Goal: Complete application form

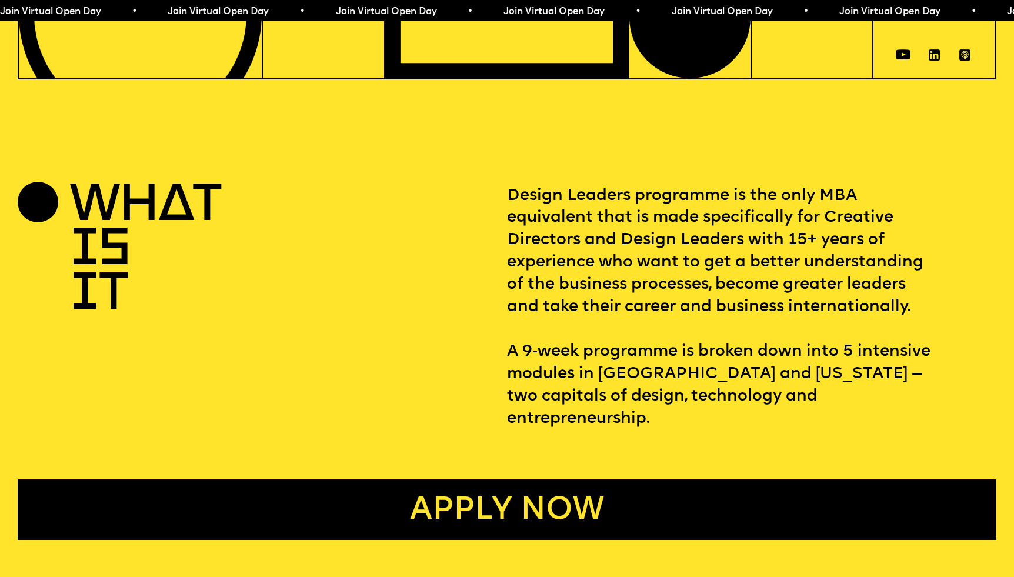
scroll to position [455, 0]
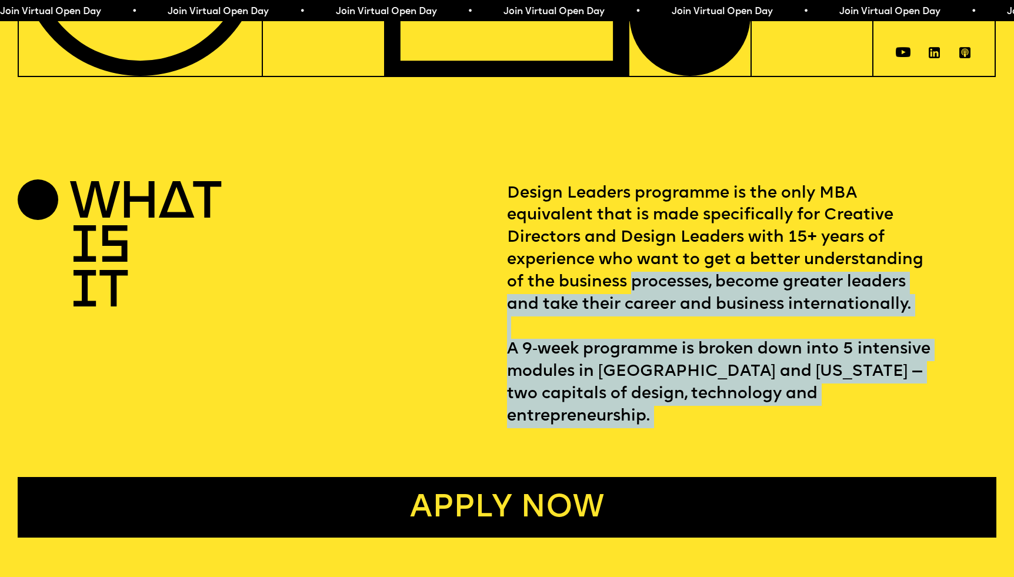
drag, startPoint x: 662, startPoint y: 294, endPoint x: 801, endPoint y: 381, distance: 164.4
click at [801, 381] on p "Design Leaders programme is the only MBA equivalent that is made specifically f…" at bounding box center [751, 305] width 489 height 245
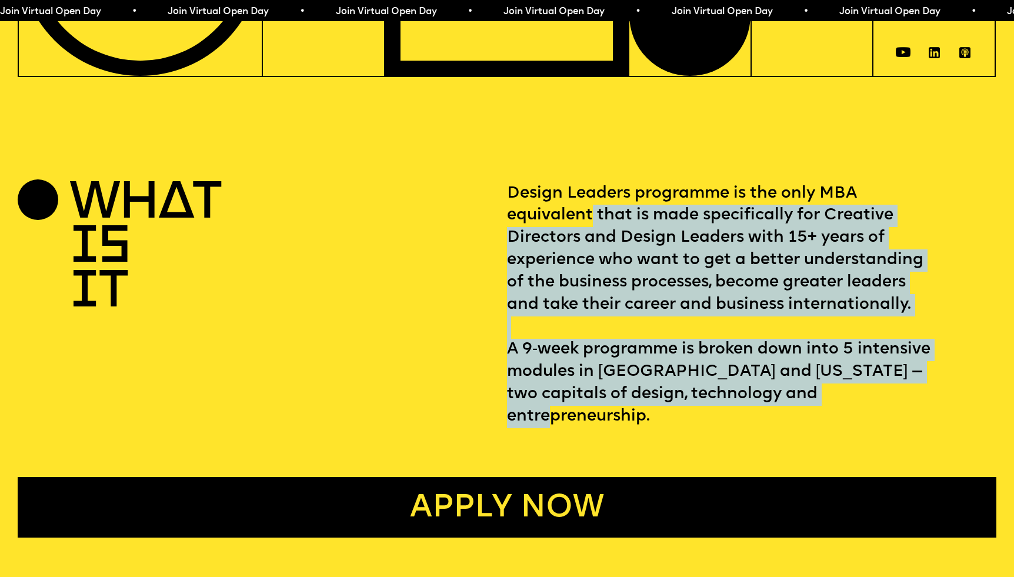
drag, startPoint x: 801, startPoint y: 381, endPoint x: 589, endPoint y: 188, distance: 286.9
click at [589, 188] on p "Design Leaders programme is the only MBA equivalent that is made specifically f…" at bounding box center [751, 305] width 489 height 245
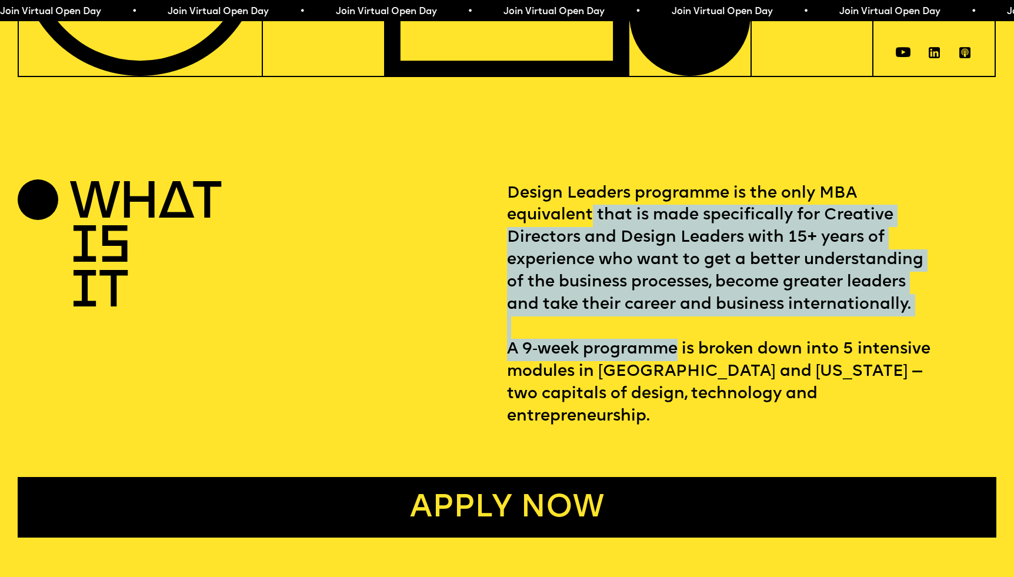
drag, startPoint x: 589, startPoint y: 188, endPoint x: 609, endPoint y: 326, distance: 139.7
click at [609, 326] on p "Design Leaders programme is the only MBA equivalent that is made specifically f…" at bounding box center [751, 305] width 489 height 245
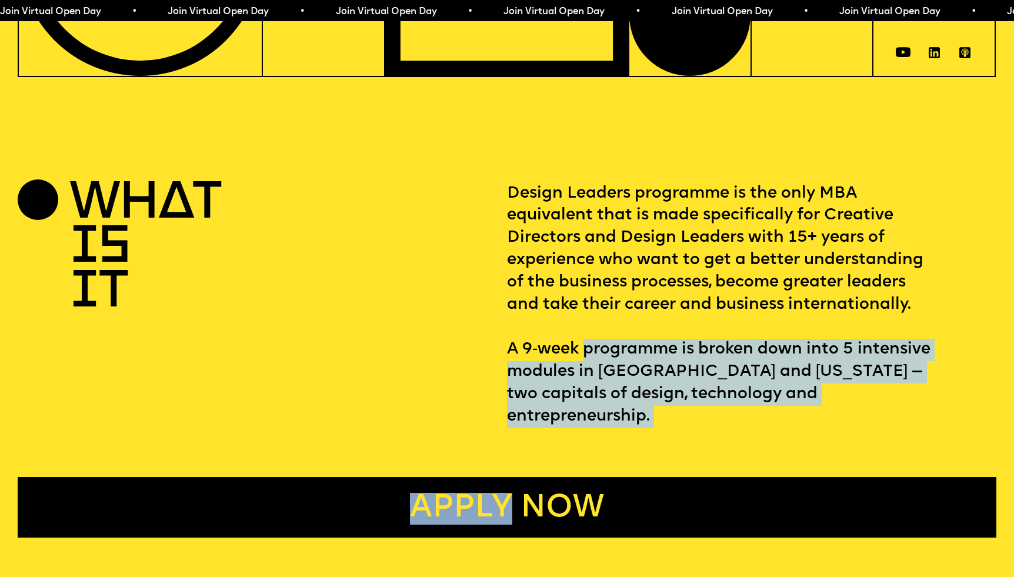
drag, startPoint x: 609, startPoint y: 326, endPoint x: 707, endPoint y: 383, distance: 113.1
click at [707, 383] on div "WHAT IS IT Design Leaders programme is the only MBA equivalent that is made spe…" at bounding box center [507, 360] width 1014 height 355
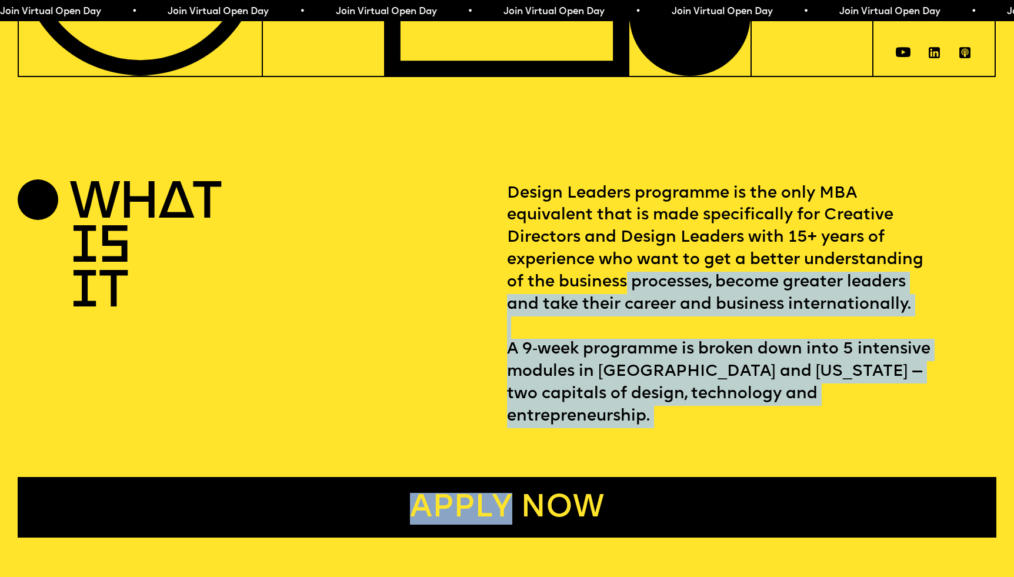
drag, startPoint x: 707, startPoint y: 383, endPoint x: 625, endPoint y: 259, distance: 148.1
click at [625, 259] on div "WHAT IS IT Design Leaders programme is the only MBA equivalent that is made spe…" at bounding box center [507, 360] width 1014 height 355
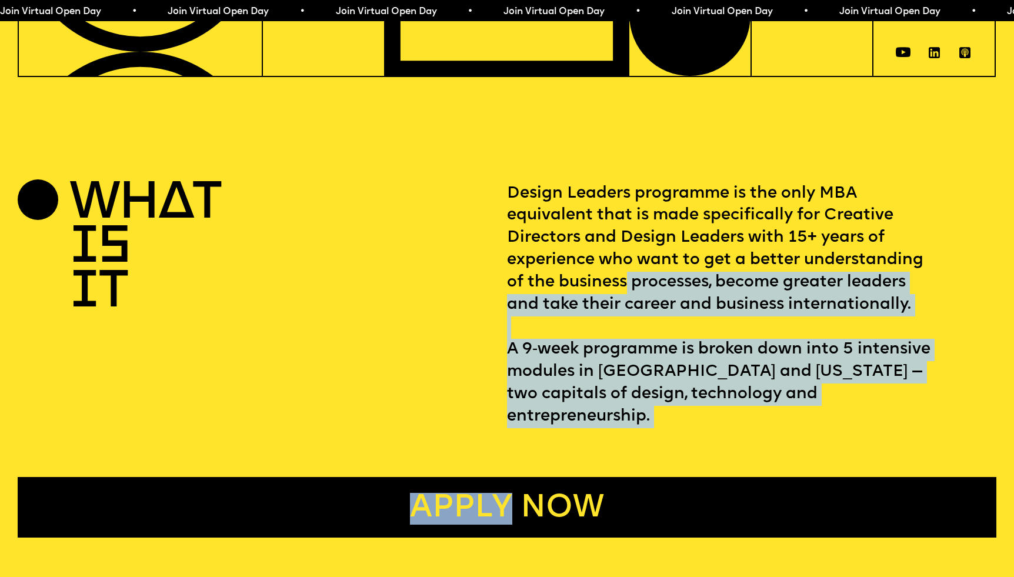
click at [625, 259] on p "Design Leaders programme is the only MBA equivalent that is made specifically f…" at bounding box center [751, 305] width 489 height 245
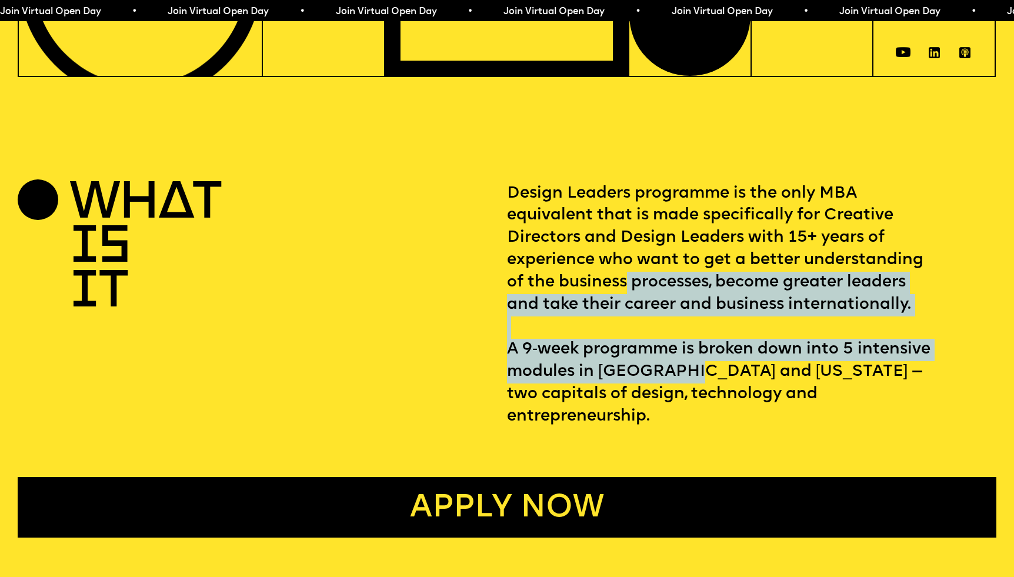
drag, startPoint x: 625, startPoint y: 259, endPoint x: 674, endPoint y: 340, distance: 93.9
click at [674, 341] on p "Design Leaders programme is the only MBA equivalent that is made specifically f…" at bounding box center [751, 305] width 489 height 245
click at [674, 340] on p "Design Leaders programme is the only MBA equivalent that is made specifically f…" at bounding box center [751, 305] width 489 height 245
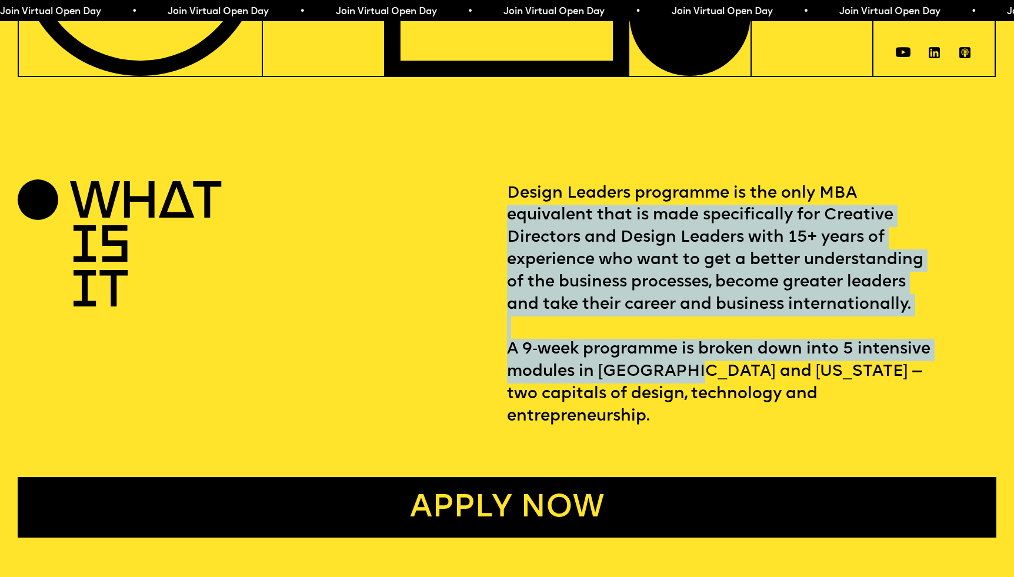
drag, startPoint x: 674, startPoint y: 340, endPoint x: 586, endPoint y: 192, distance: 171.7
click at [586, 192] on p "Design Leaders programme is the only MBA equivalent that is made specifically f…" at bounding box center [751, 305] width 489 height 245
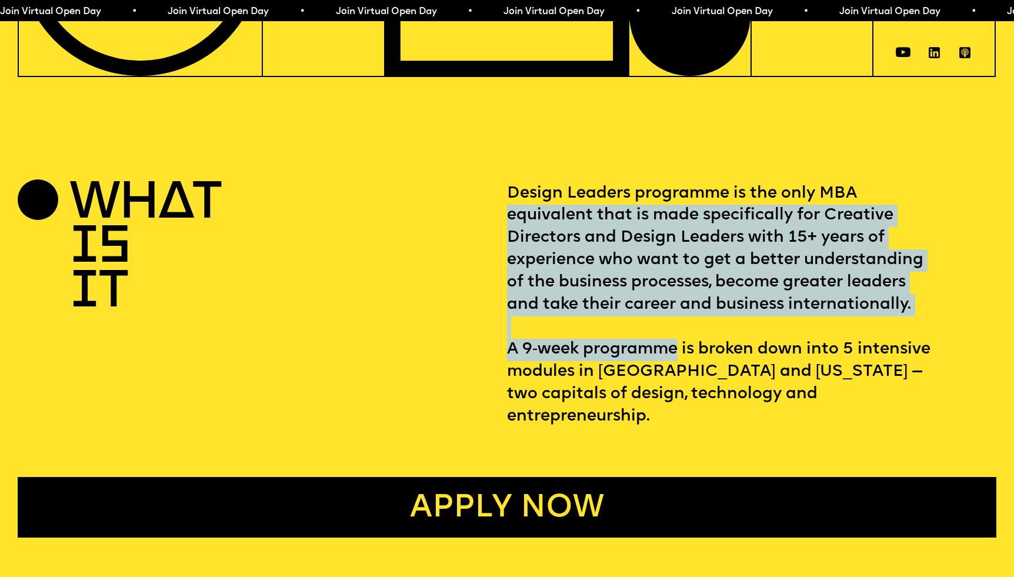
drag, startPoint x: 586, startPoint y: 192, endPoint x: 620, endPoint y: 334, distance: 145.8
click at [620, 334] on p "Design Leaders programme is the only MBA equivalent that is made specifically f…" at bounding box center [751, 305] width 489 height 245
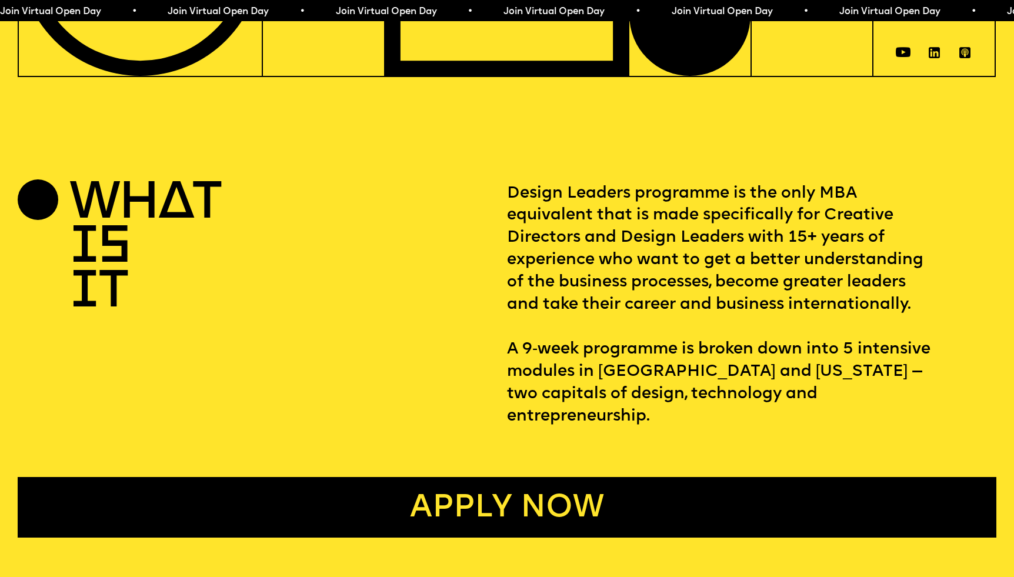
click at [682, 337] on p "Design Leaders programme is the only MBA equivalent that is made specifically f…" at bounding box center [751, 305] width 489 height 245
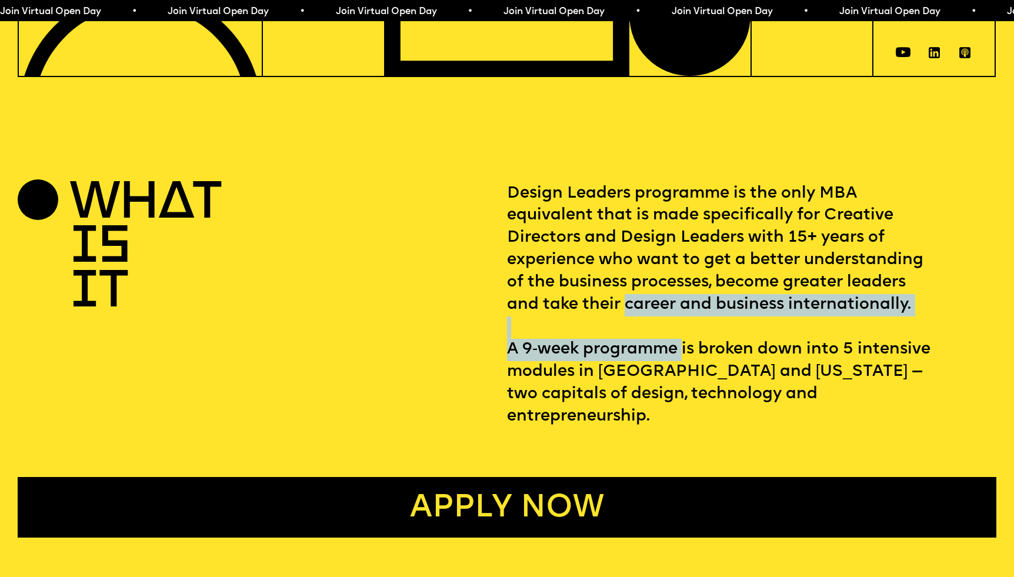
drag, startPoint x: 637, startPoint y: 282, endPoint x: 628, endPoint y: 272, distance: 13.7
click at [628, 272] on p "Design Leaders programme is the only MBA equivalent that is made specifically f…" at bounding box center [751, 305] width 489 height 245
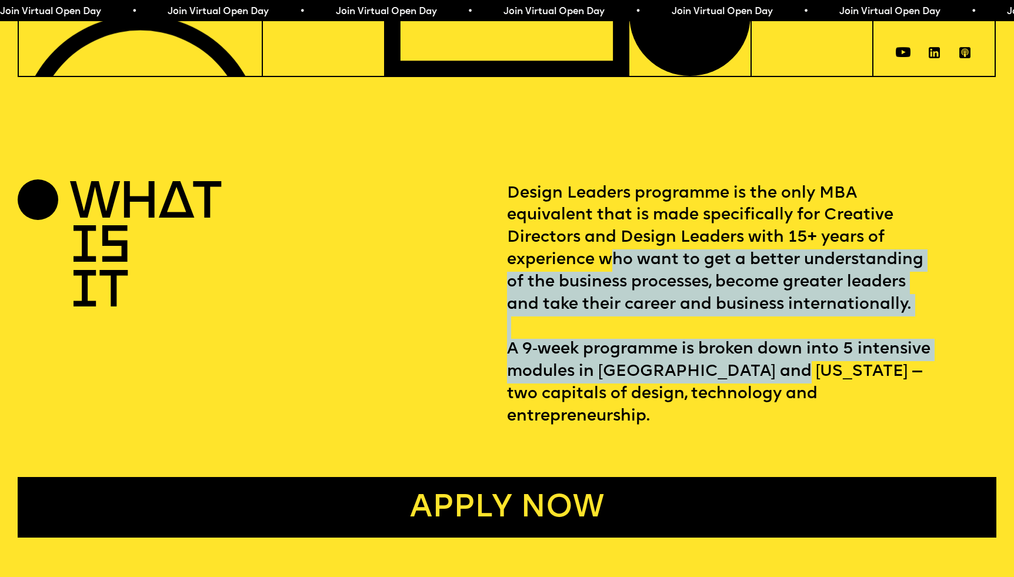
drag, startPoint x: 614, startPoint y: 244, endPoint x: 780, endPoint y: 346, distance: 195.1
click at [779, 347] on p "Design Leaders programme is the only MBA equivalent that is made specifically f…" at bounding box center [751, 305] width 489 height 245
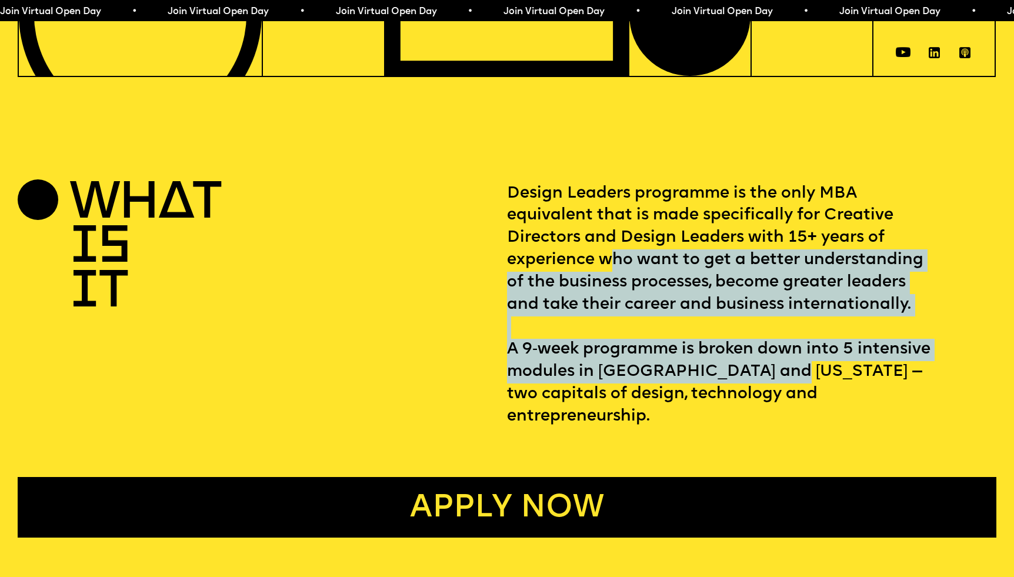
click at [780, 346] on p "Design Leaders programme is the only MBA equivalent that is made specifically f…" at bounding box center [751, 305] width 489 height 245
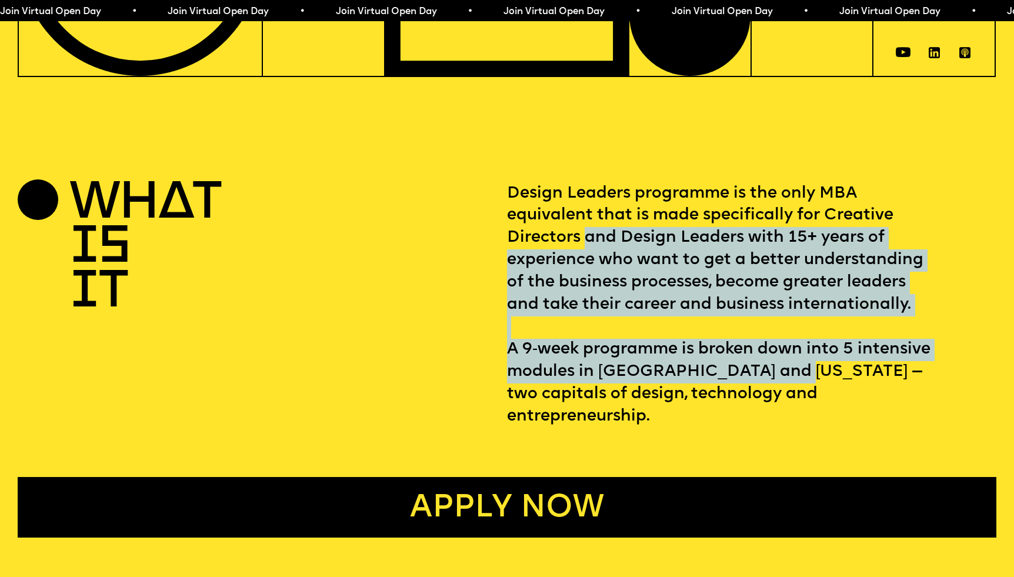
drag, startPoint x: 780, startPoint y: 346, endPoint x: 604, endPoint y: 222, distance: 215.8
click at [603, 222] on p "Design Leaders programme is the only MBA equivalent that is made specifically f…" at bounding box center [751, 305] width 489 height 245
click at [604, 222] on p "Design Leaders programme is the only MBA equivalent that is made specifically f…" at bounding box center [751, 305] width 489 height 245
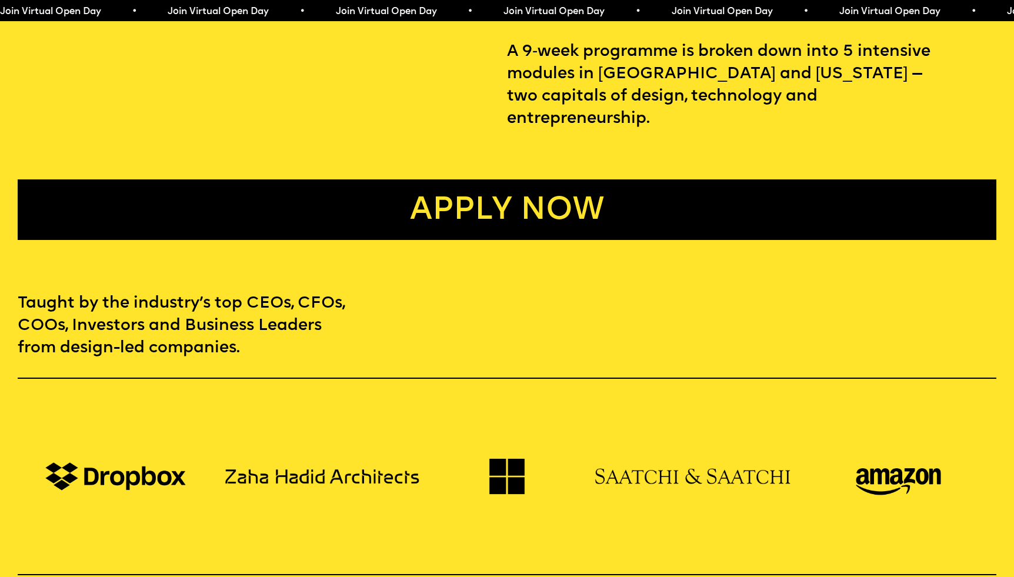
scroll to position [755, 0]
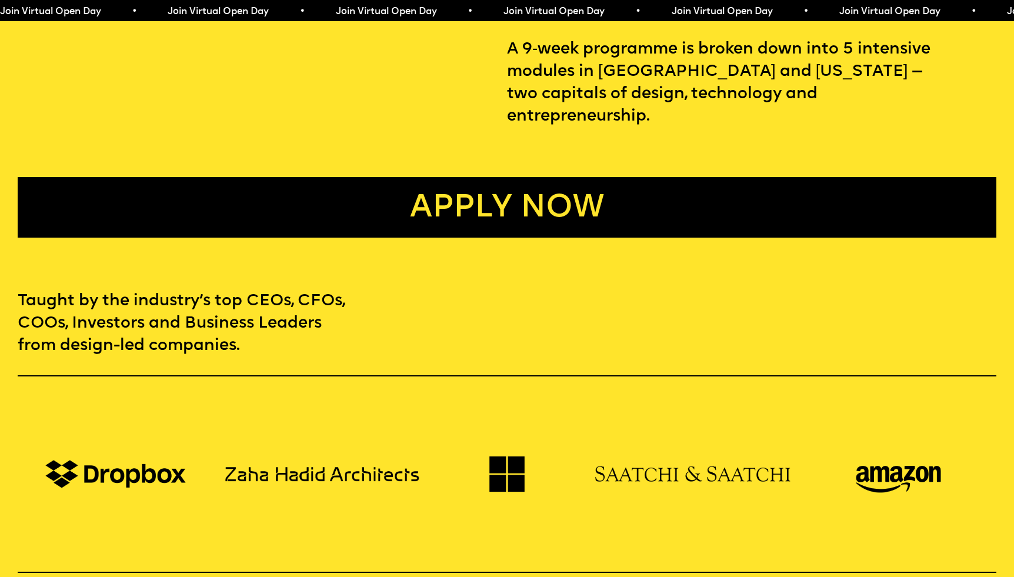
click at [406, 177] on link "Apply now" at bounding box center [507, 207] width 979 height 61
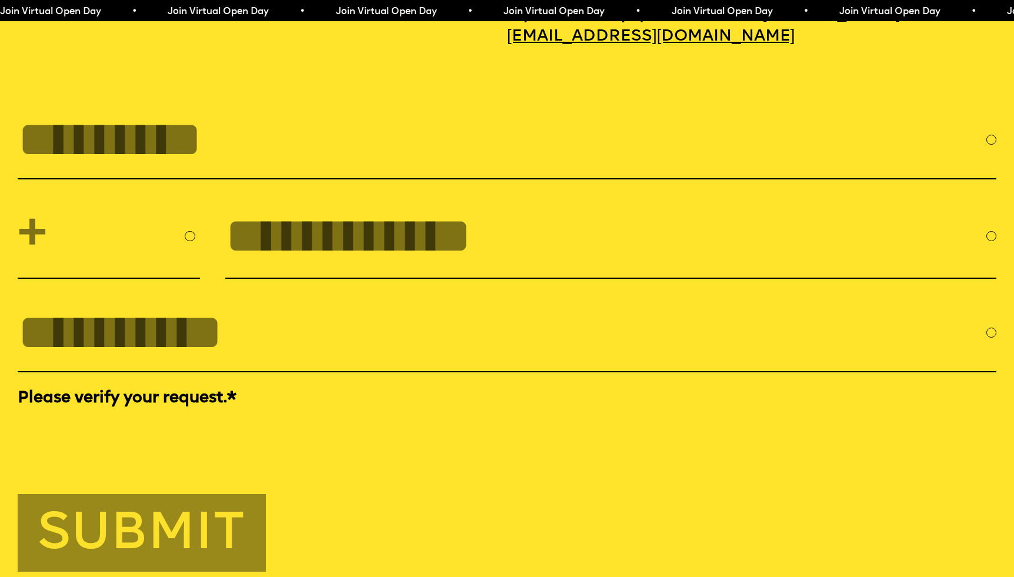
scroll to position [4655, 0]
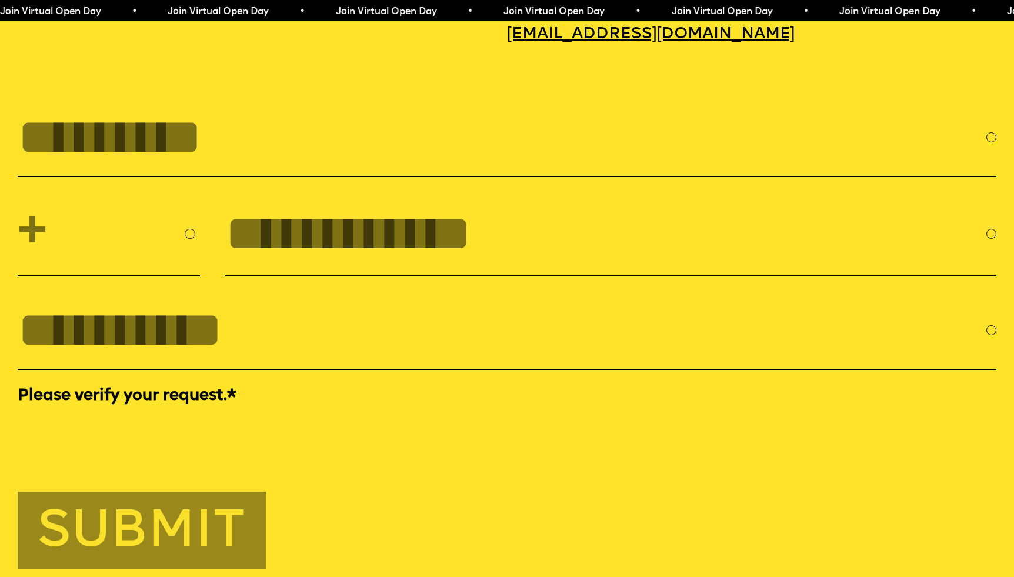
click at [215, 109] on input "FULL NAME" at bounding box center [502, 137] width 969 height 57
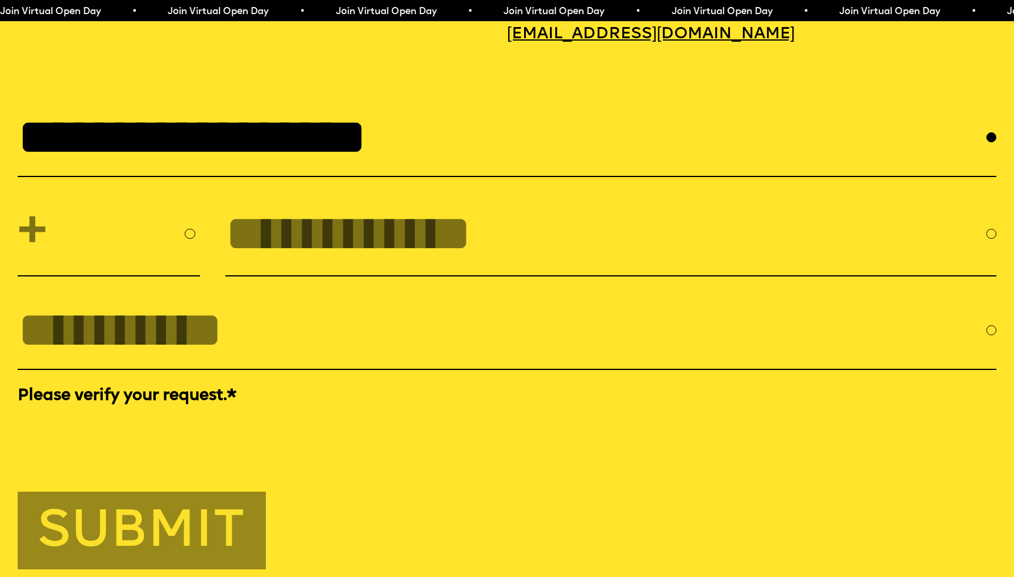
type input "**********"
click at [249, 209] on input "tel" at bounding box center [605, 233] width 761 height 57
click at [194, 302] on input "EMAIL *" at bounding box center [502, 330] width 969 height 57
type input "**********"
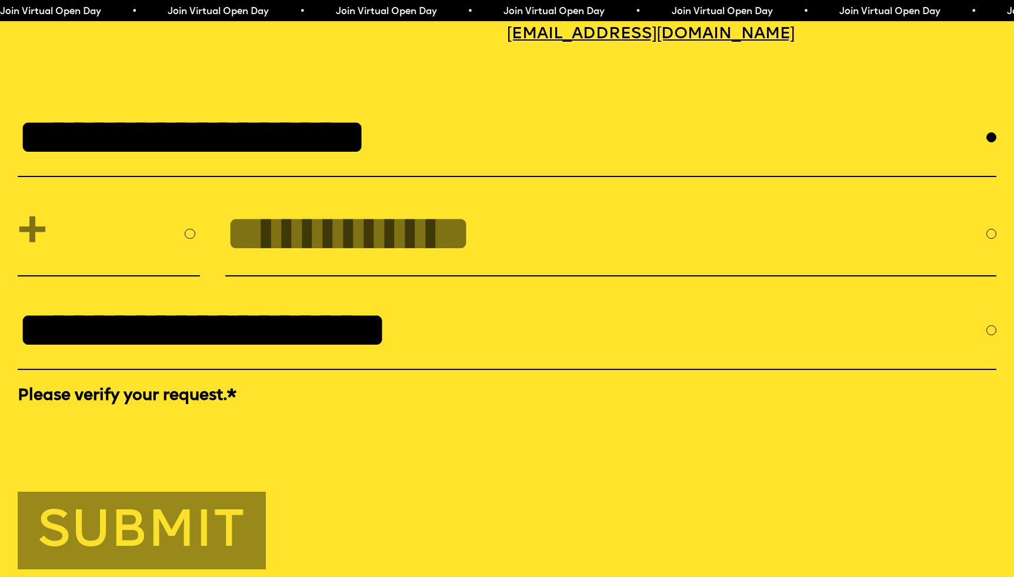
select select "****"
type input "********"
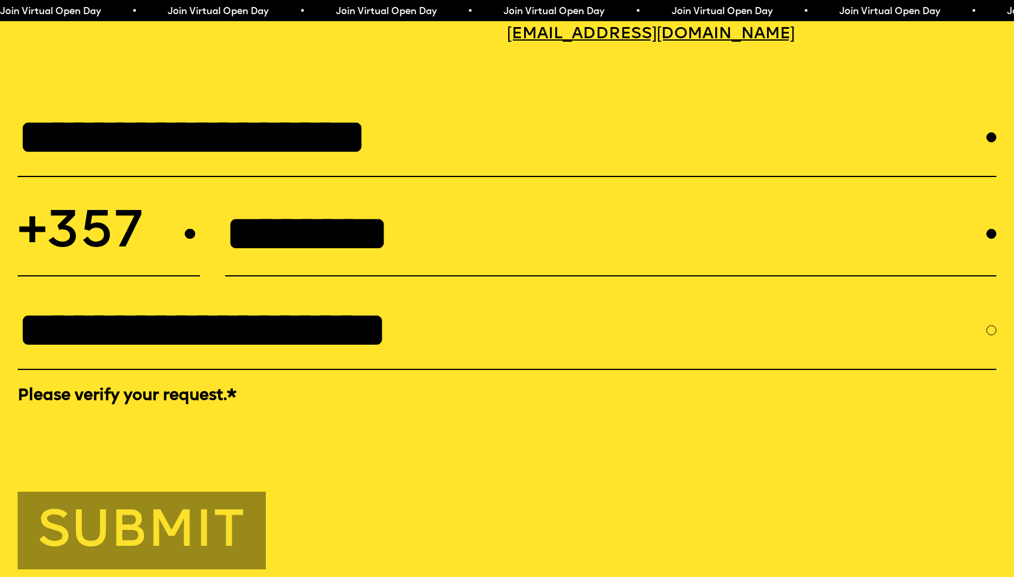
click at [148, 492] on button "Submit" at bounding box center [142, 531] width 248 height 78
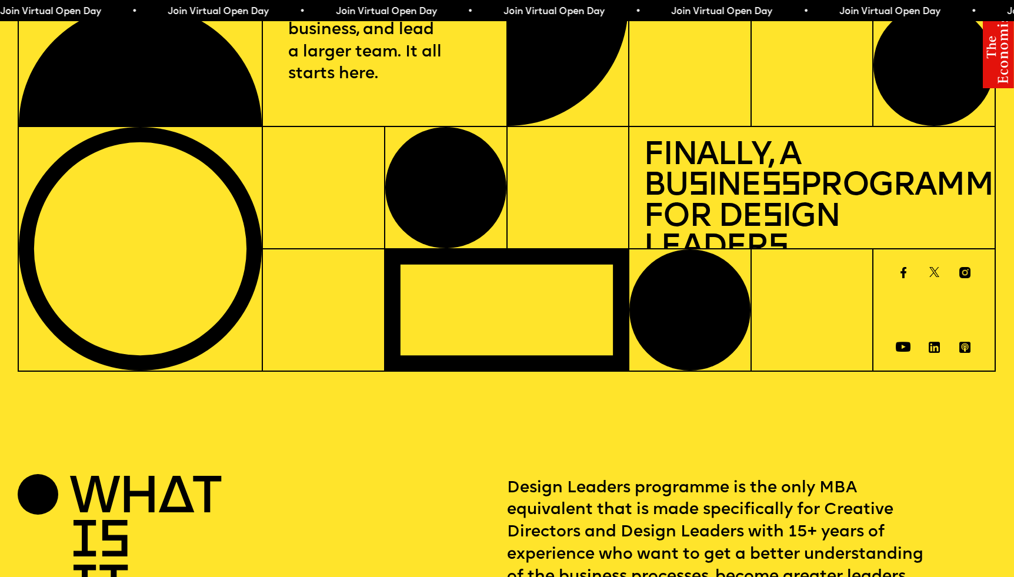
scroll to position [0, 0]
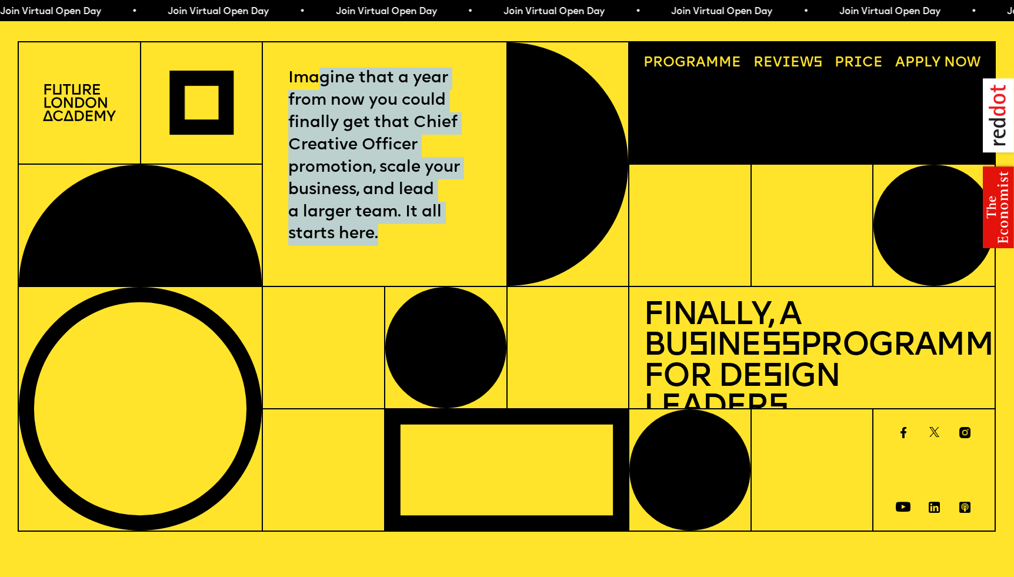
drag, startPoint x: 316, startPoint y: 61, endPoint x: 425, endPoint y: 202, distance: 178.7
click at [425, 202] on p "Imagine that a year from now you could finally get that Chief Creative Officer …" at bounding box center [384, 157] width 192 height 178
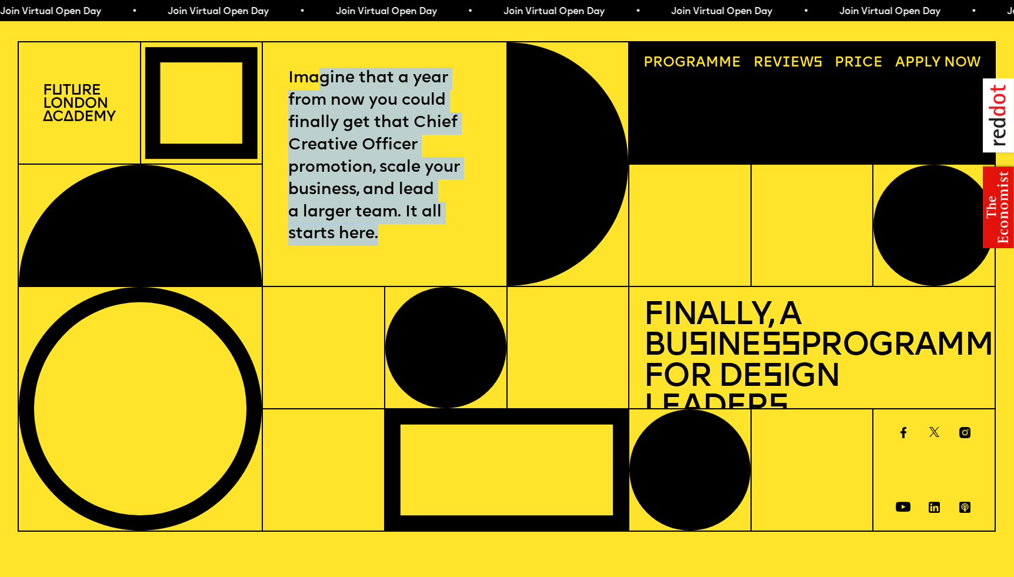
click at [425, 202] on p "Imagine that a year from now you could finally get that Chief Creative Officer …" at bounding box center [384, 157] width 192 height 178
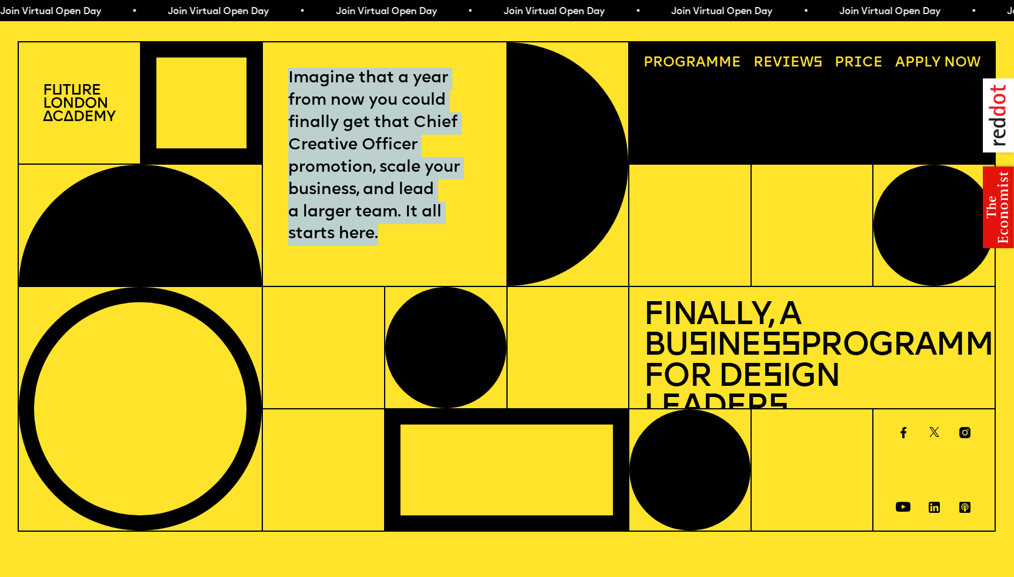
drag, startPoint x: 425, startPoint y: 202, endPoint x: 338, endPoint y: 56, distance: 170.4
click at [338, 68] on p "Imagine that a year from now you could finally get that Chief Creative Officer …" at bounding box center [384, 157] width 192 height 178
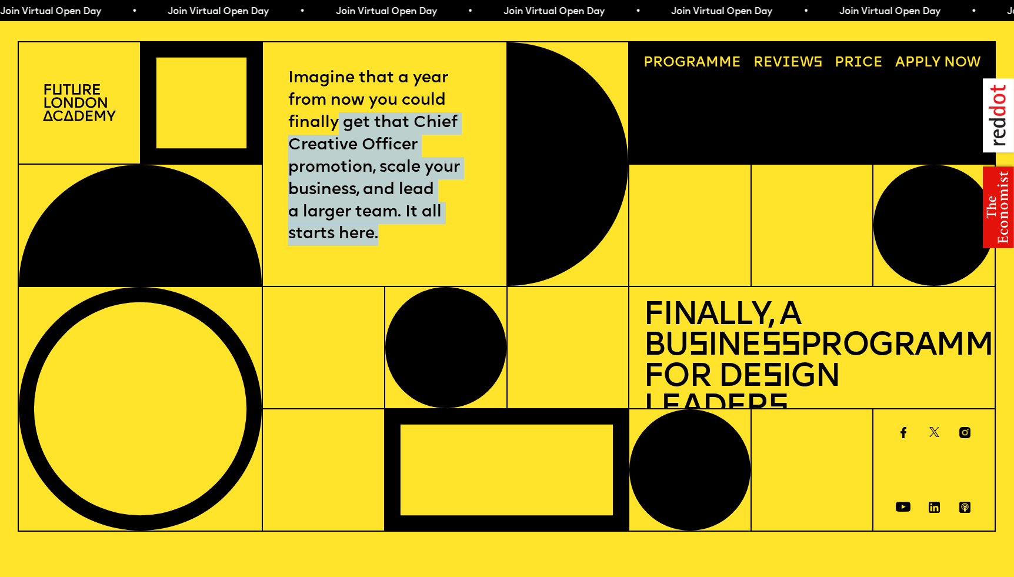
drag, startPoint x: 339, startPoint y: 95, endPoint x: 397, endPoint y: 202, distance: 122.1
click at [397, 202] on p "Imagine that a year from now you could finally get that Chief Creative Officer …" at bounding box center [384, 157] width 192 height 178
drag, startPoint x: 409, startPoint y: 206, endPoint x: 390, endPoint y: 61, distance: 146.5
click at [390, 68] on p "Imagine that a year from now you could finally get that Chief Creative Officer …" at bounding box center [384, 157] width 192 height 178
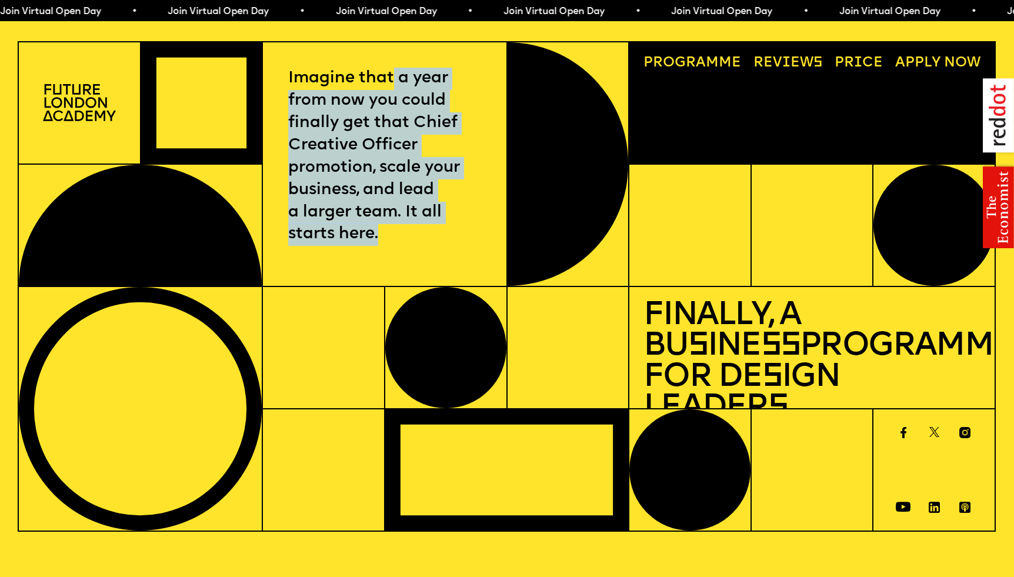
click at [390, 68] on p "Imagine that a year from now you could finally get that Chief Creative Officer …" at bounding box center [384, 157] width 192 height 178
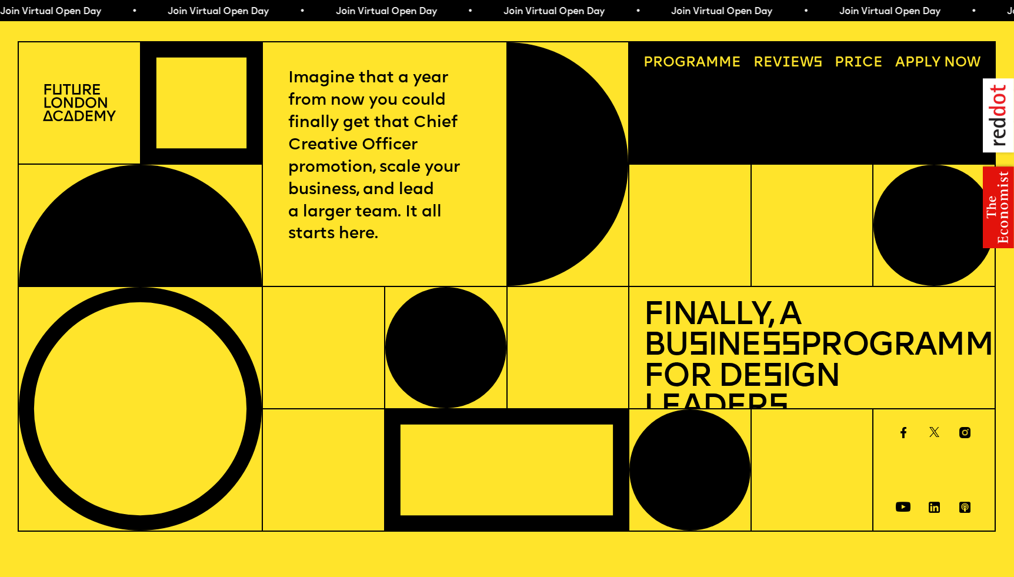
click at [852, 49] on link "Price" at bounding box center [859, 63] width 62 height 28
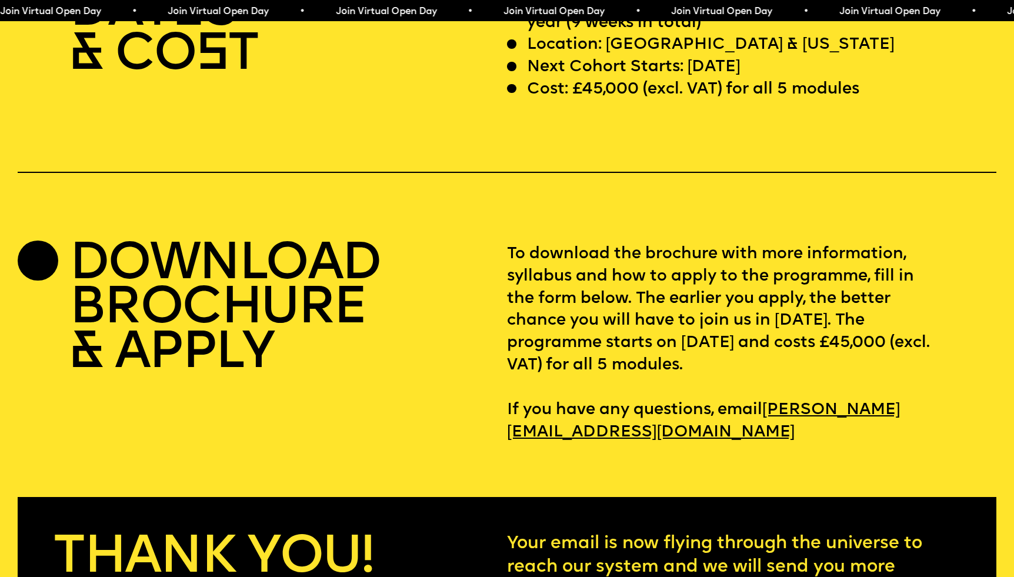
scroll to position [4261, 0]
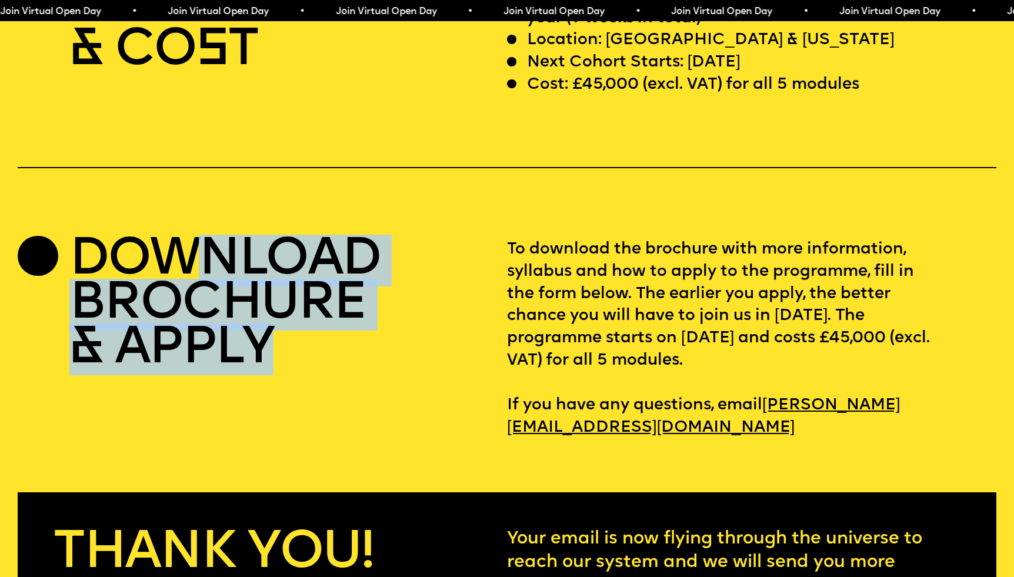
drag, startPoint x: 366, startPoint y: 311, endPoint x: 181, endPoint y: 224, distance: 204.7
click at [180, 239] on h2 "DOWNLOAD BROCHURE & APPLY" at bounding box center [224, 306] width 311 height 134
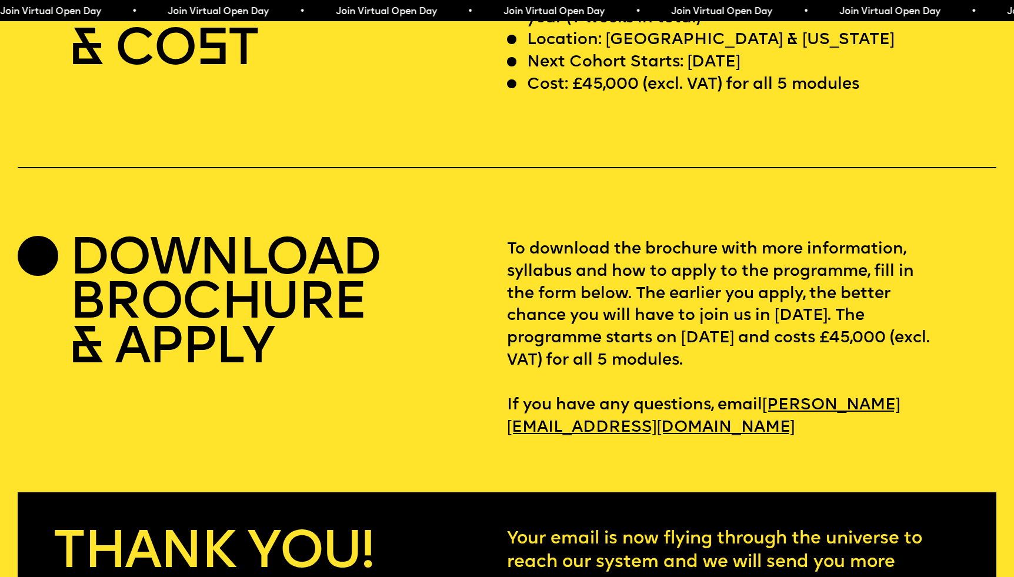
click at [211, 172] on div "DATES & CO S T Length: Five in-person Modules spread across 1 year (9 weeks in …" at bounding box center [507, 212] width 1014 height 454
drag, startPoint x: 226, startPoint y: 294, endPoint x: 402, endPoint y: 294, distance: 176.5
click at [395, 294] on div "DOWNLOAD BROCHURE & APPLY" at bounding box center [262, 339] width 489 height 201
click at [402, 294] on div "DOWNLOAD BROCHURE & APPLY" at bounding box center [262, 339] width 489 height 201
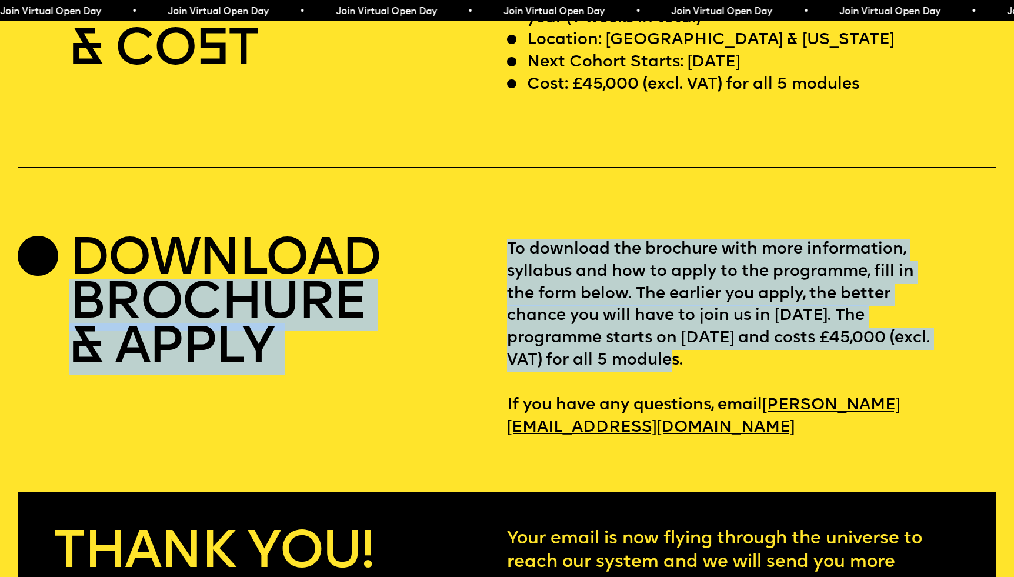
drag, startPoint x: 468, startPoint y: 248, endPoint x: 752, endPoint y: 313, distance: 290.8
click at [752, 313] on div "DOWNLOAD BROCHURE & APPLY To download the brochure with more information, sylla…" at bounding box center [507, 339] width 979 height 201
click at [752, 313] on p "To download the brochure with more information, syllabus and how to apply to th…" at bounding box center [751, 339] width 489 height 201
drag, startPoint x: 752, startPoint y: 313, endPoint x: 605, endPoint y: 241, distance: 163.6
click at [605, 241] on p "To download the brochure with more information, syllabus and how to apply to th…" at bounding box center [751, 339] width 489 height 201
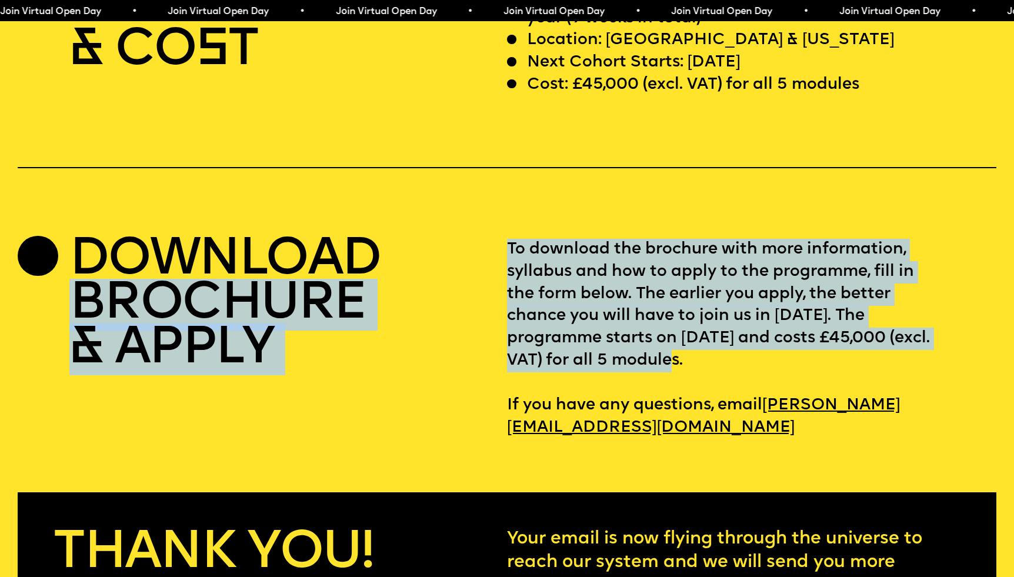
click at [605, 241] on p "To download the brochure with more information, syllabus and how to apply to th…" at bounding box center [751, 339] width 489 height 201
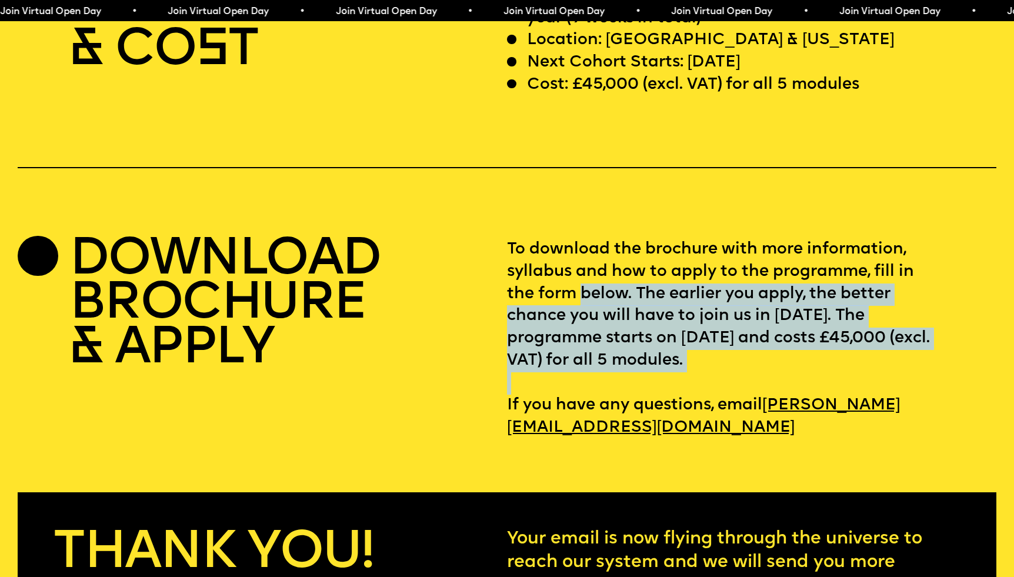
drag, startPoint x: 605, startPoint y: 241, endPoint x: 688, endPoint y: 331, distance: 122.0
click at [688, 331] on p "To download the brochure with more information, syllabus and how to apply to th…" at bounding box center [751, 339] width 489 height 201
click at [689, 299] on p "To download the brochure with more information, syllabus and how to apply to th…" at bounding box center [751, 339] width 489 height 201
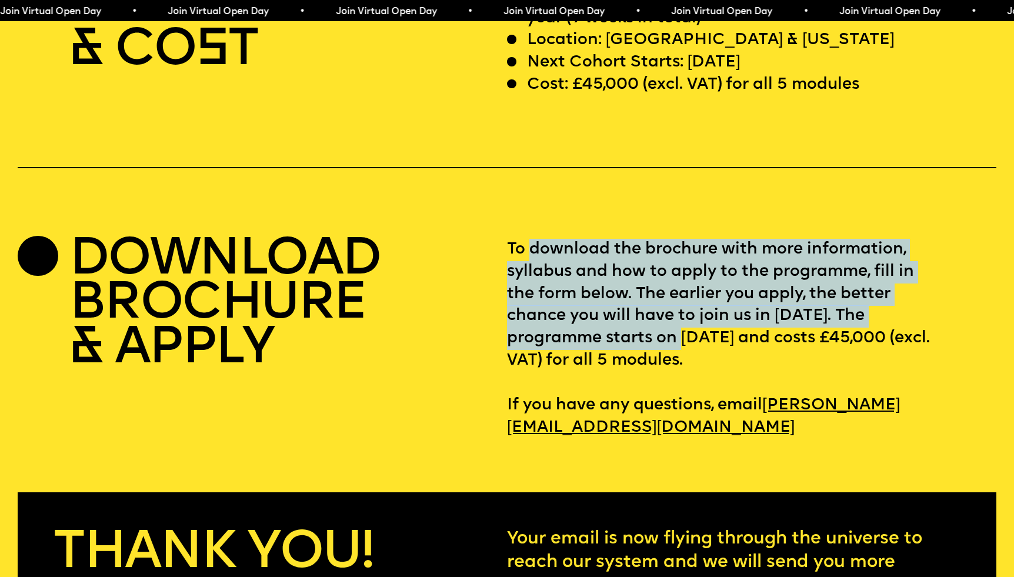
drag, startPoint x: 689, startPoint y: 299, endPoint x: 578, endPoint y: 212, distance: 141.2
click at [578, 239] on p "To download the brochure with more information, syllabus and how to apply to th…" at bounding box center [751, 339] width 489 height 201
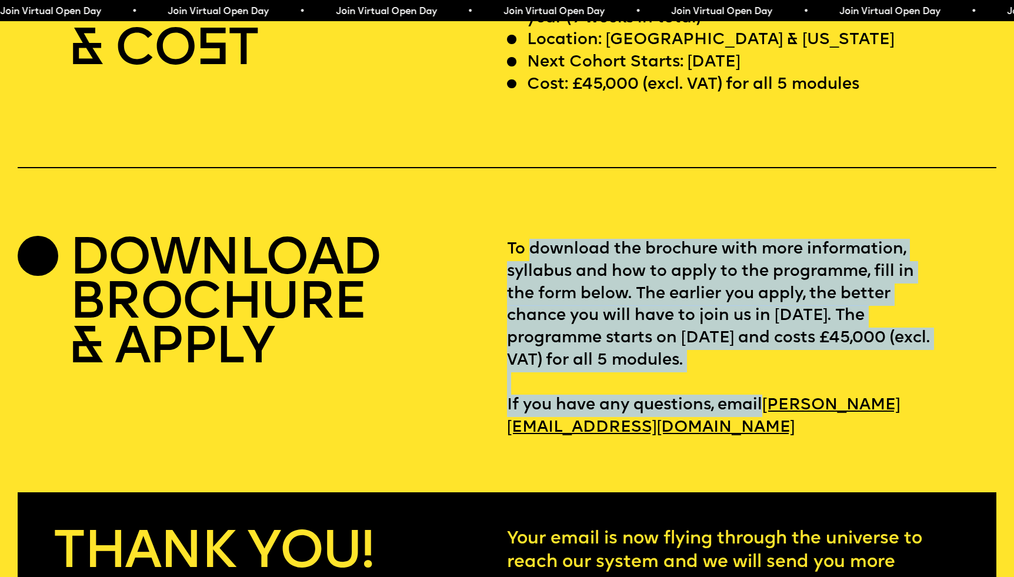
drag, startPoint x: 578, startPoint y: 212, endPoint x: 780, endPoint y: 323, distance: 230.6
click at [804, 353] on p "To download the brochure with more information, syllabus and how to apply to th…" at bounding box center [751, 339] width 489 height 201
click at [780, 323] on p "To download the brochure with more information, syllabus and how to apply to th…" at bounding box center [751, 339] width 489 height 201
drag, startPoint x: 780, startPoint y: 323, endPoint x: 554, endPoint y: 218, distance: 249.2
click at [554, 239] on p "To download the brochure with more information, syllabus and how to apply to th…" at bounding box center [751, 339] width 489 height 201
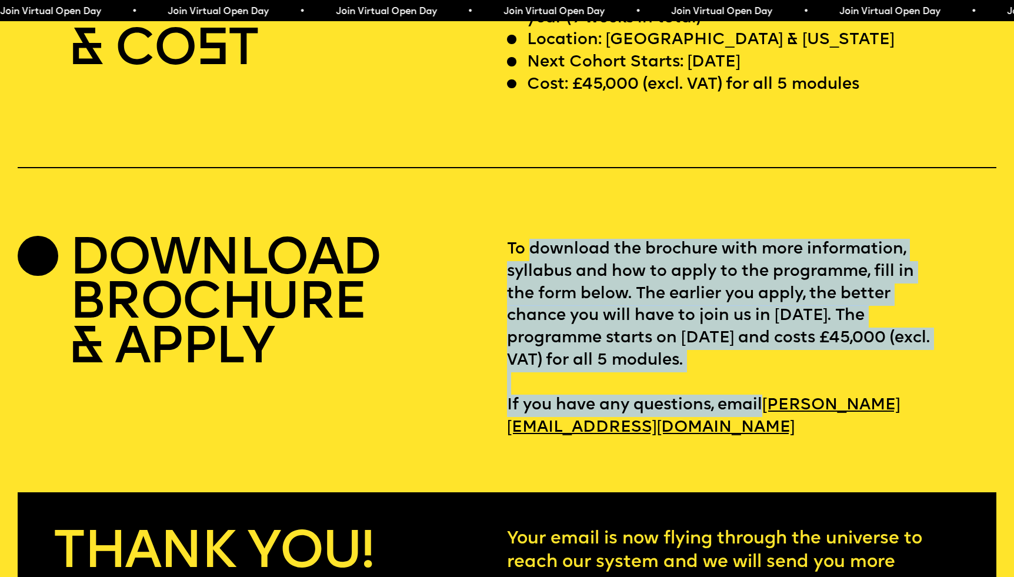
click at [554, 239] on p "To download the brochure with more information, syllabus and how to apply to th…" at bounding box center [751, 339] width 489 height 201
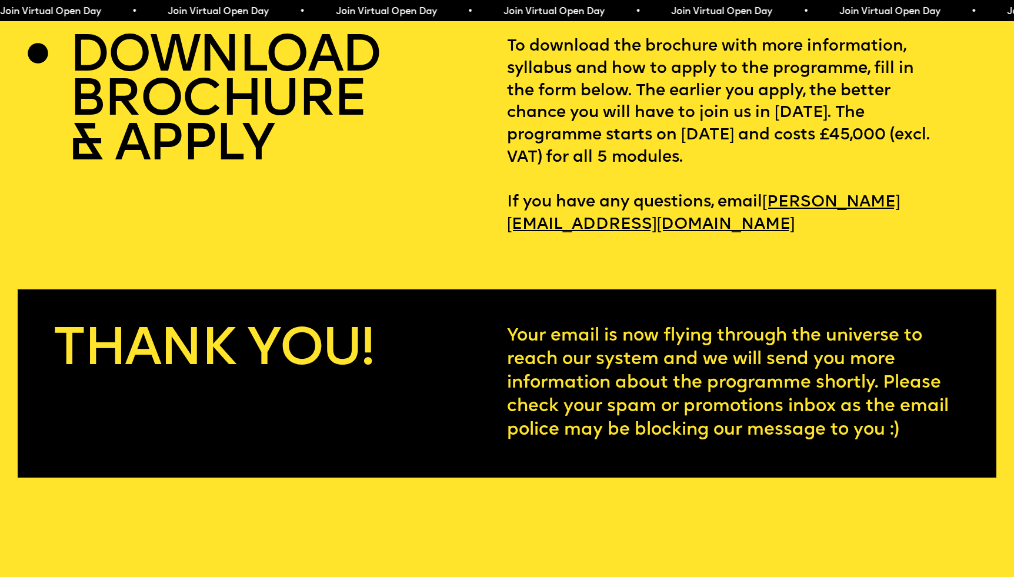
scroll to position [4454, 0]
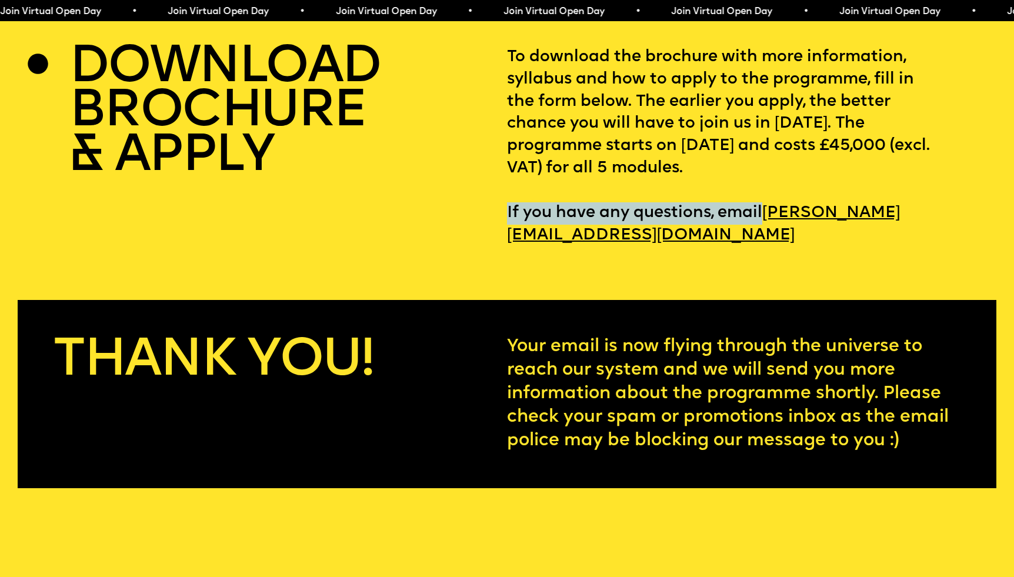
drag, startPoint x: 507, startPoint y: 164, endPoint x: 889, endPoint y: 164, distance: 381.8
click at [889, 164] on p "To download the brochure with more information, syllabus and how to apply to th…" at bounding box center [751, 146] width 489 height 201
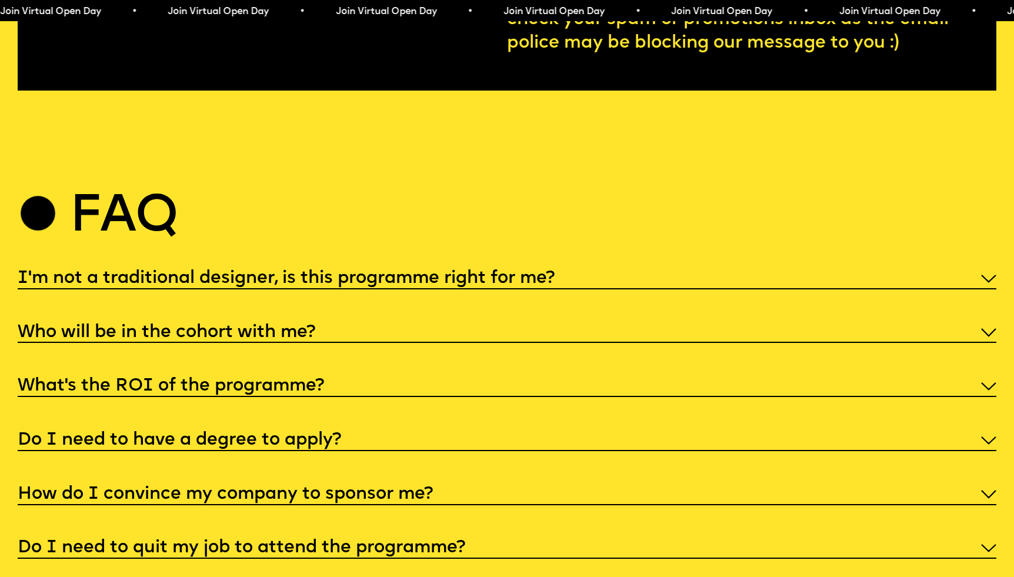
scroll to position [4855, 0]
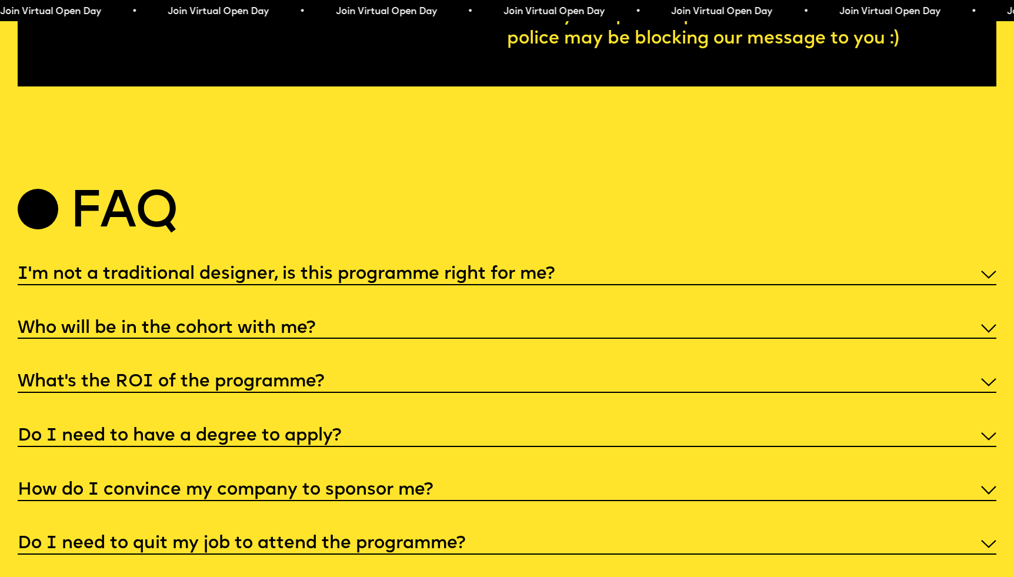
click at [274, 316] on div "Who will be in the cohort with me?" at bounding box center [507, 328] width 979 height 24
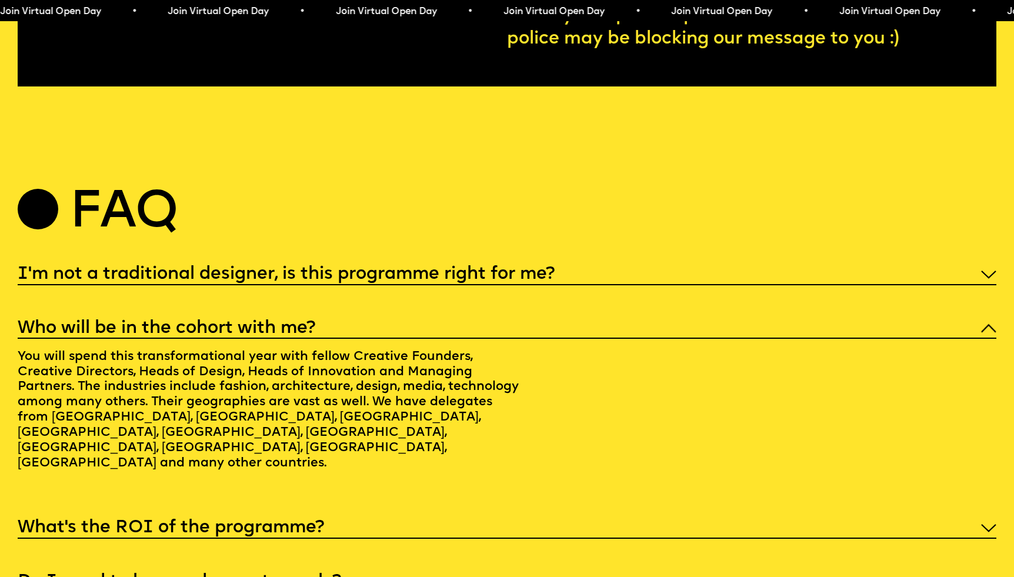
click at [275, 323] on h5 "Who will be in the cohort with me?" at bounding box center [167, 329] width 298 height 12
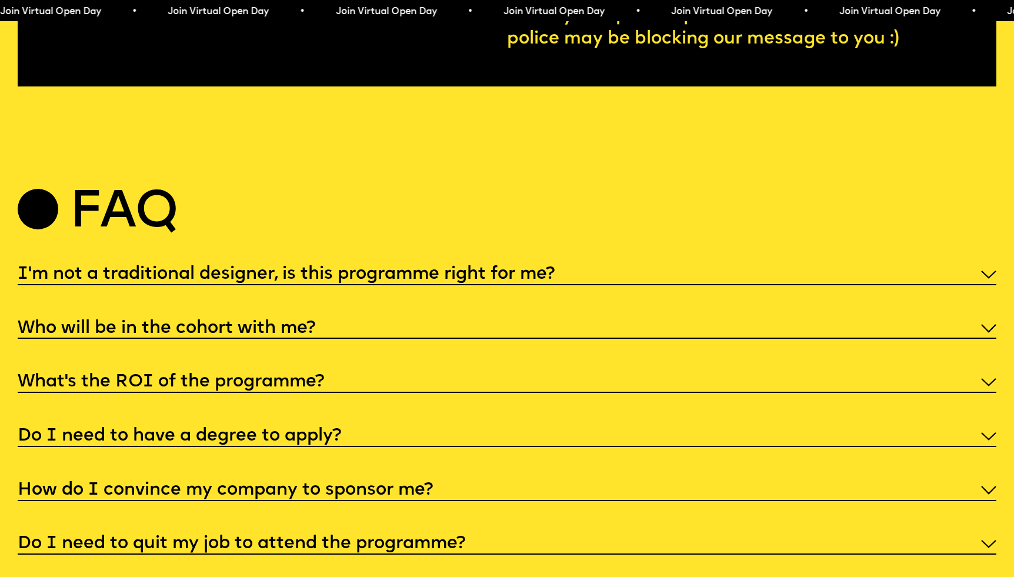
click at [259, 269] on h5 "I'm not a traditional designer, is this programme right for me?" at bounding box center [286, 275] width 537 height 12
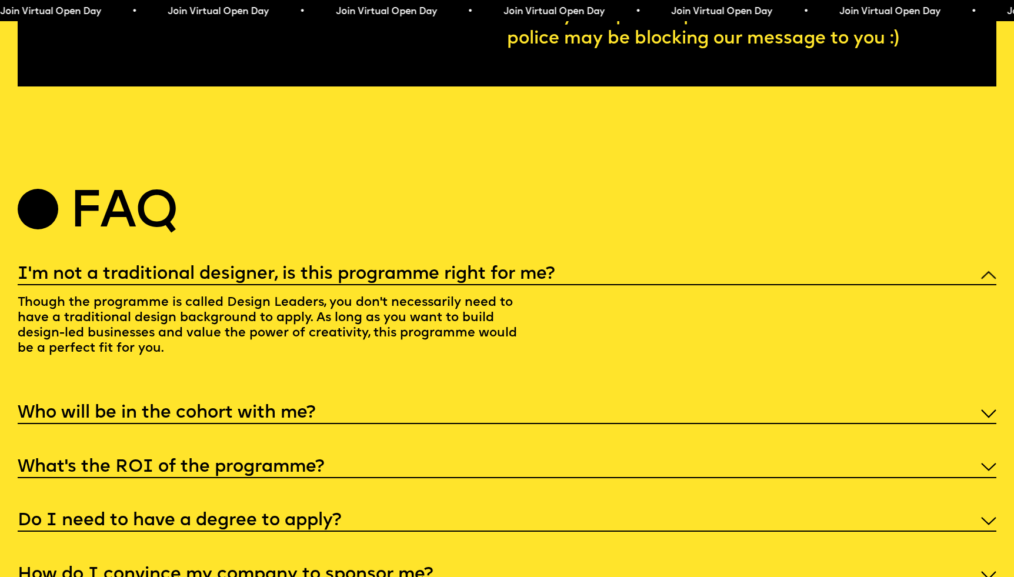
click at [218, 269] on h5 "I'm not a traditional designer, is this programme right for me?" at bounding box center [286, 275] width 537 height 12
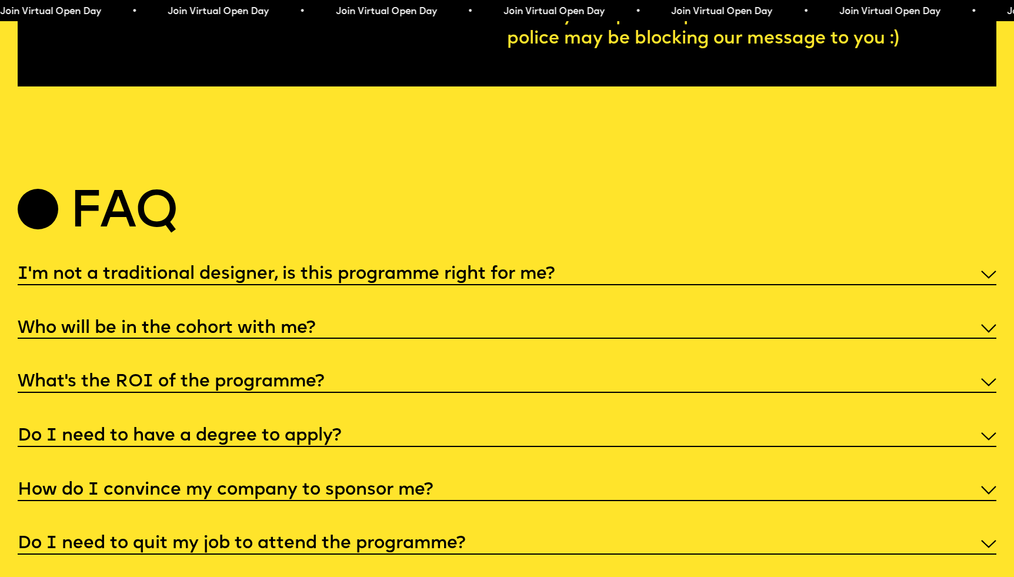
click at [207, 376] on h5 "What’s the ROI of the programme?" at bounding box center [171, 382] width 306 height 12
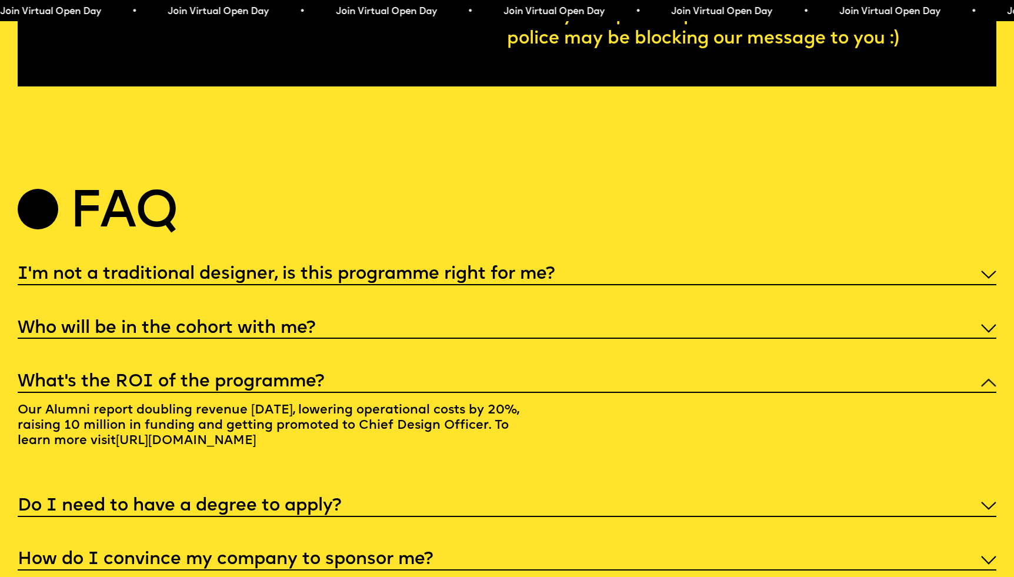
click at [217, 376] on h5 "What’s the ROI of the programme?" at bounding box center [171, 382] width 306 height 12
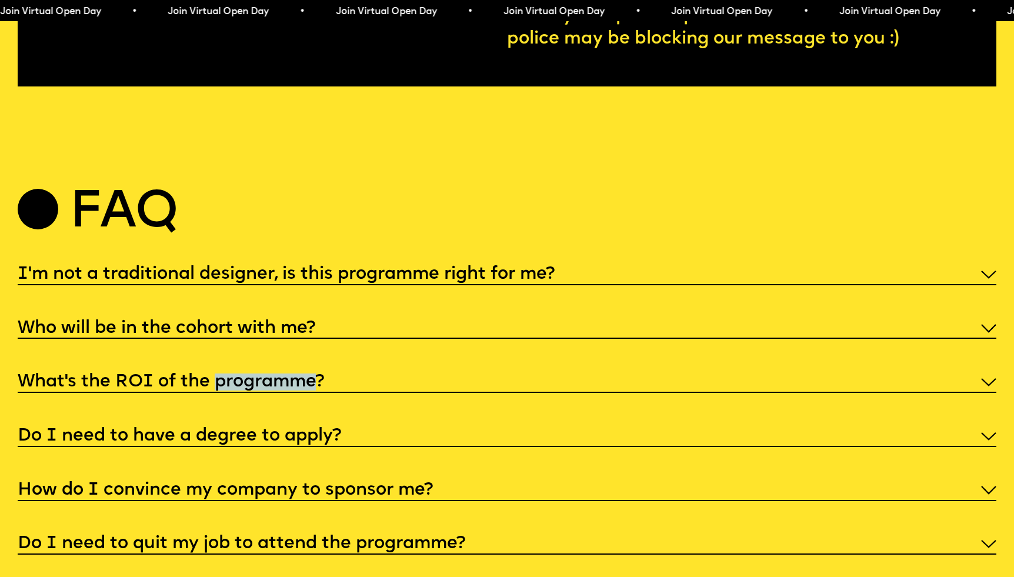
click at [217, 376] on h5 "What’s the ROI of the programme?" at bounding box center [171, 382] width 306 height 12
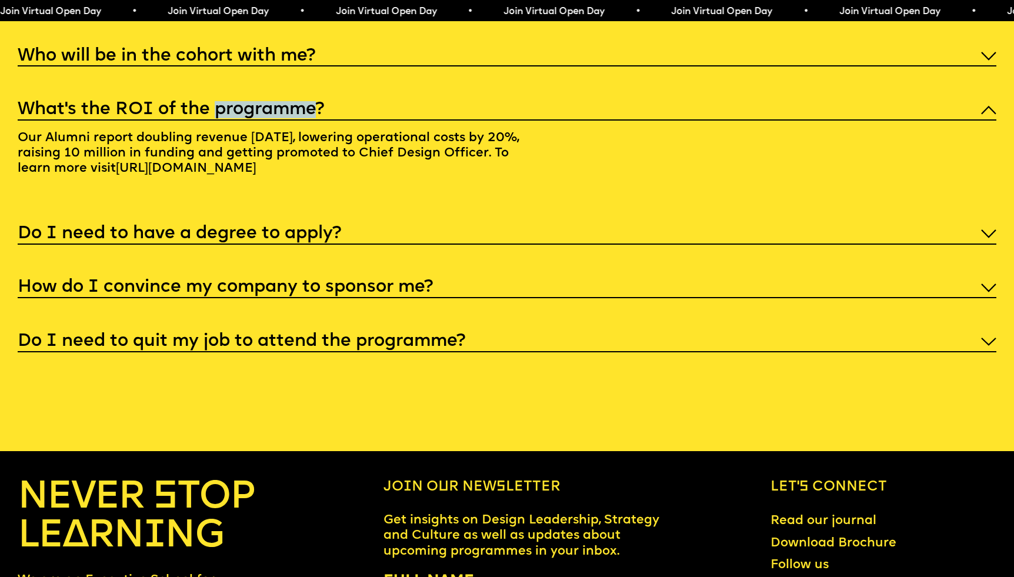
scroll to position [5147, 0]
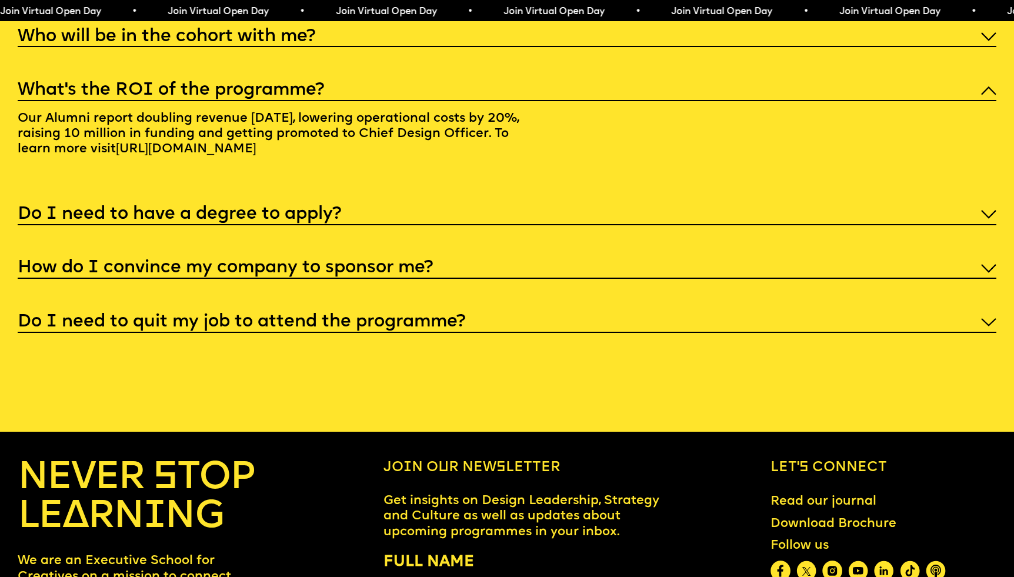
click at [233, 209] on h5 "Do I need to have a degree to apply?" at bounding box center [180, 215] width 324 height 12
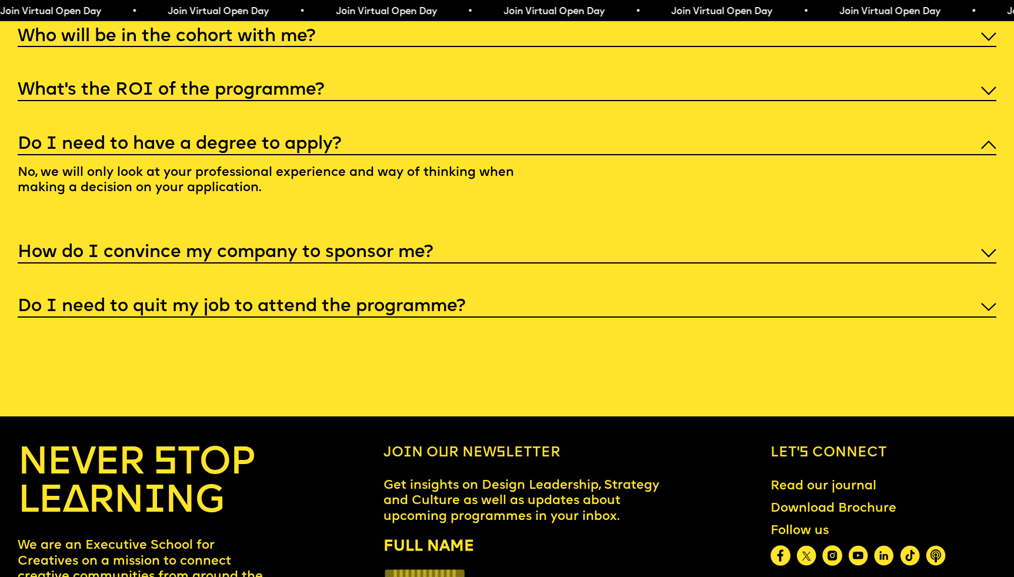
click at [215, 139] on h5 "Do I need to have a degree to apply?" at bounding box center [180, 145] width 324 height 12
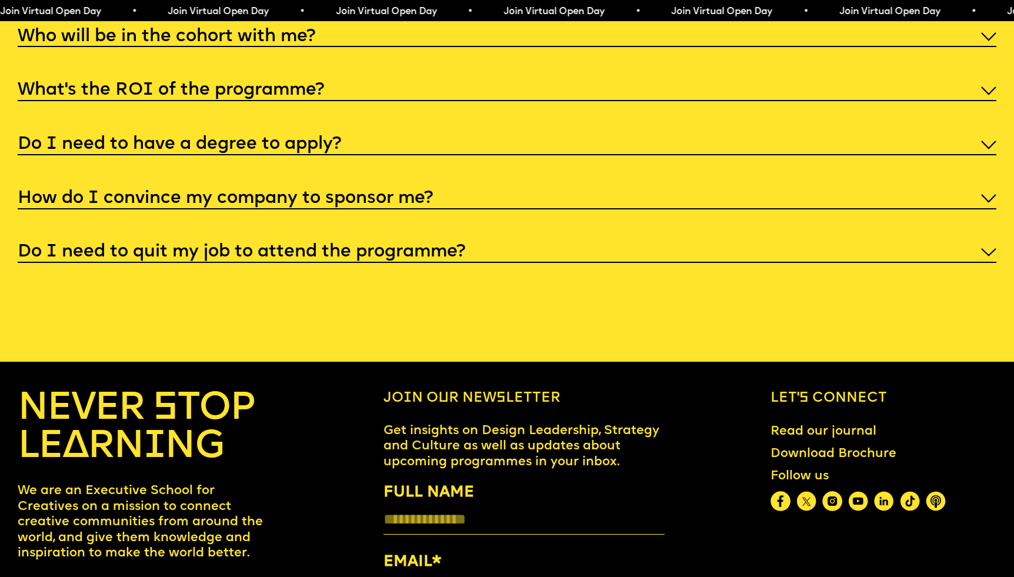
click at [186, 85] on h5 "What’s the ROI of the programme?" at bounding box center [171, 91] width 306 height 12
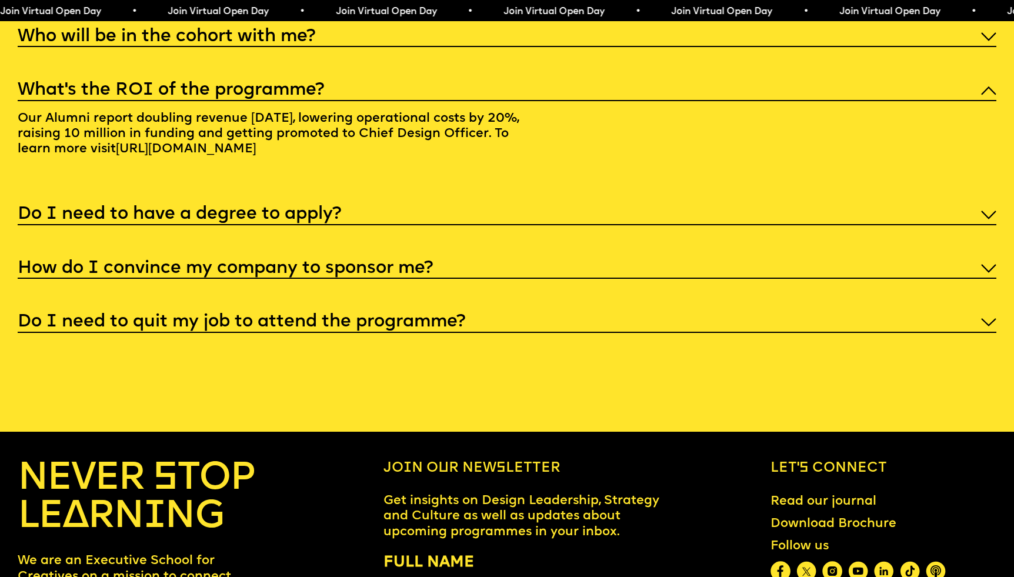
click at [169, 85] on h5 "What’s the ROI of the programme?" at bounding box center [171, 91] width 306 height 12
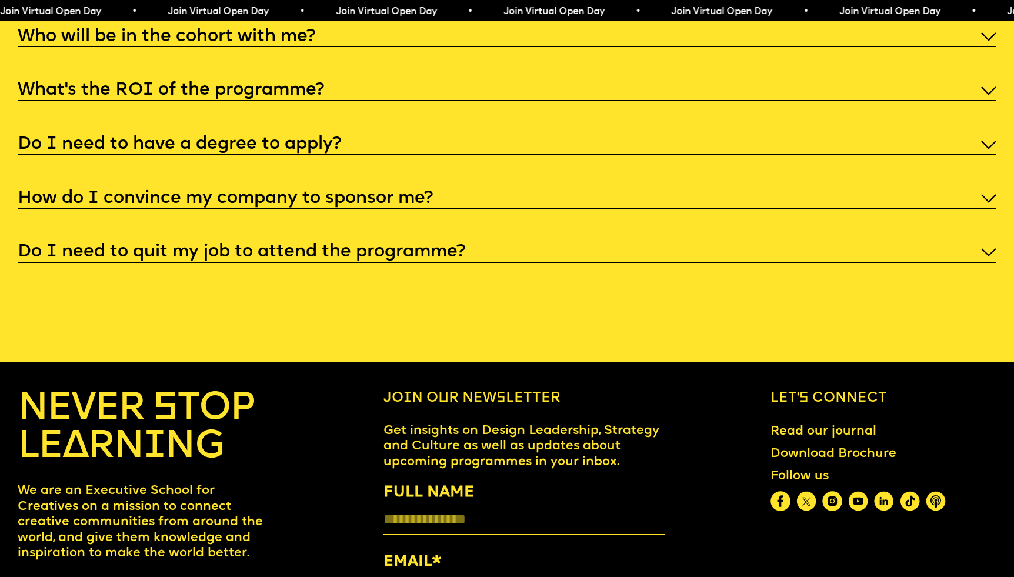
click at [154, 246] on h5 "Do I need to quit my job to attend the programme?" at bounding box center [242, 252] width 448 height 12
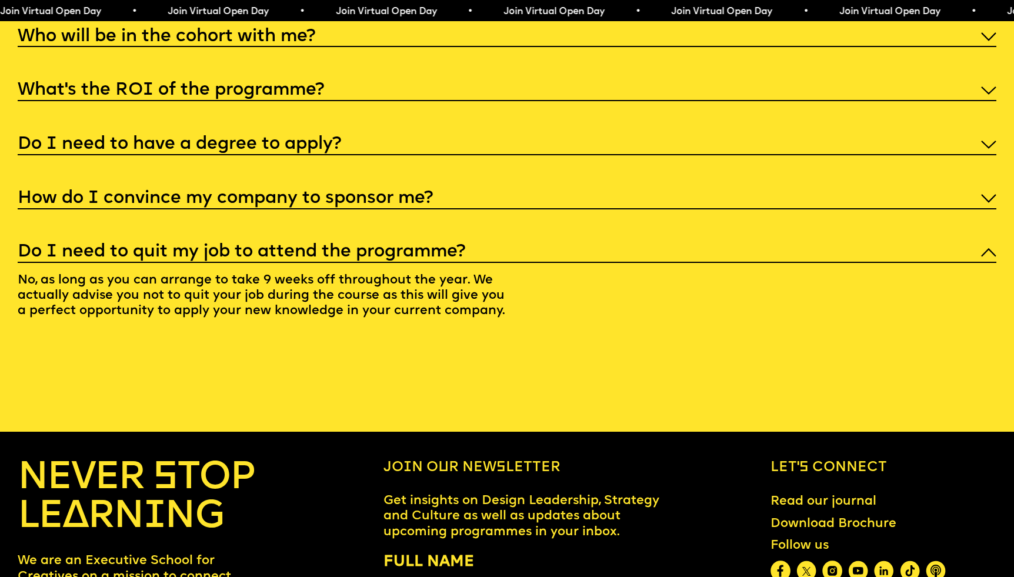
click at [154, 246] on h5 "Do I need to quit my job to attend the programme?" at bounding box center [242, 252] width 448 height 12
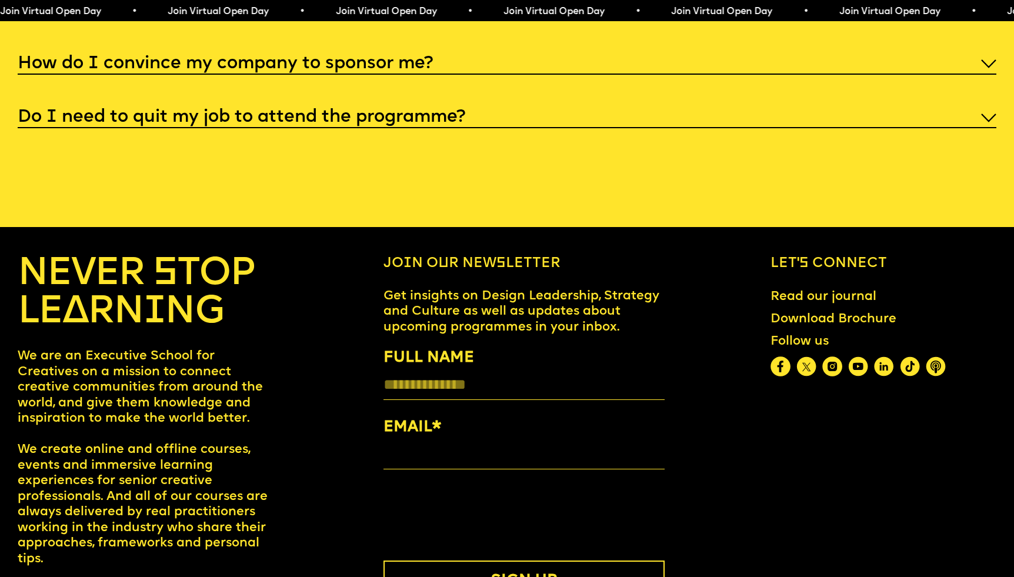
scroll to position [5282, 0]
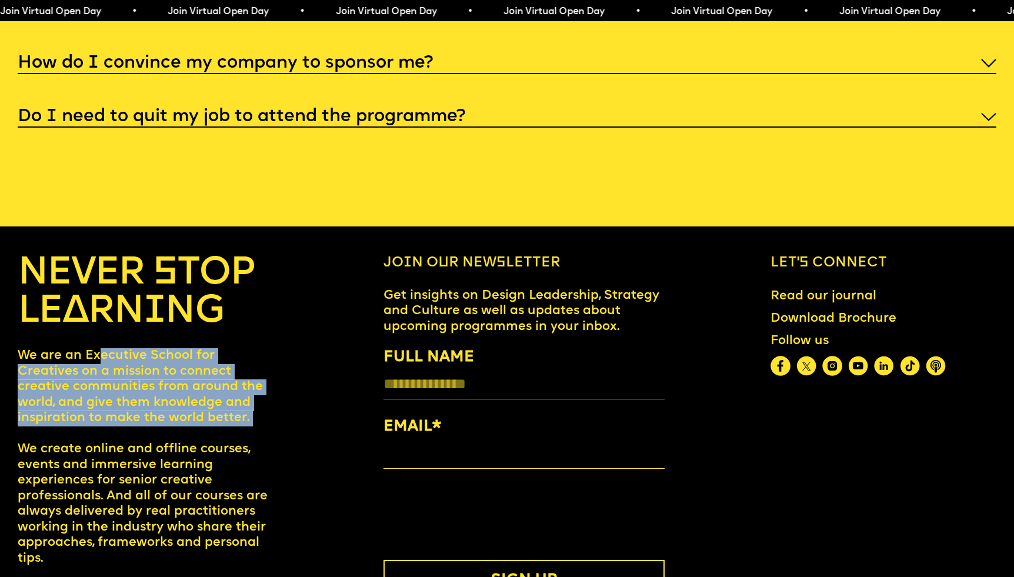
drag, startPoint x: 98, startPoint y: 303, endPoint x: 213, endPoint y: 395, distance: 147.7
click at [213, 395] on p "We are an Executive School for Creatives on a mission to connect creative commu…" at bounding box center [148, 457] width 261 height 218
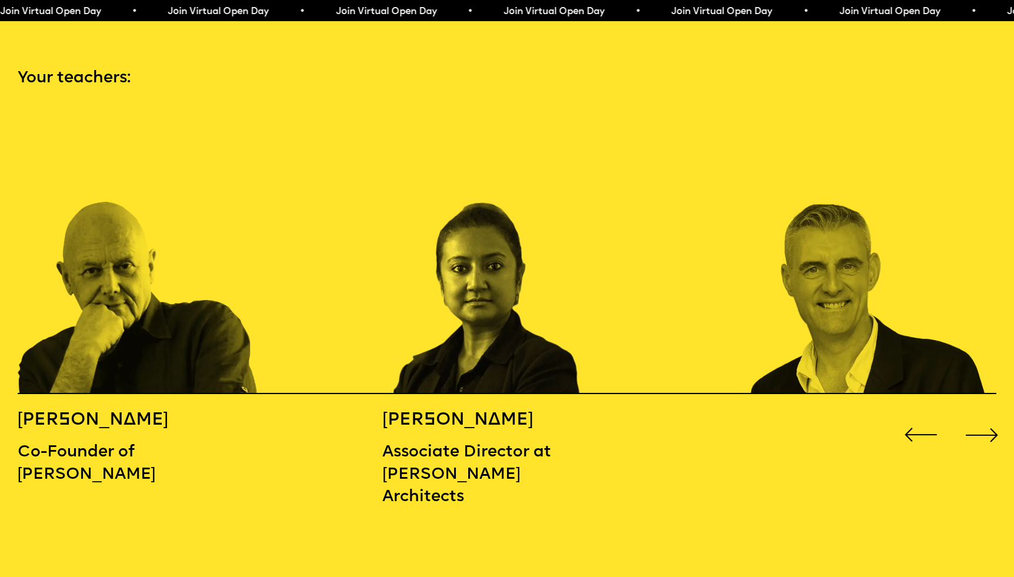
scroll to position [1539, 0]
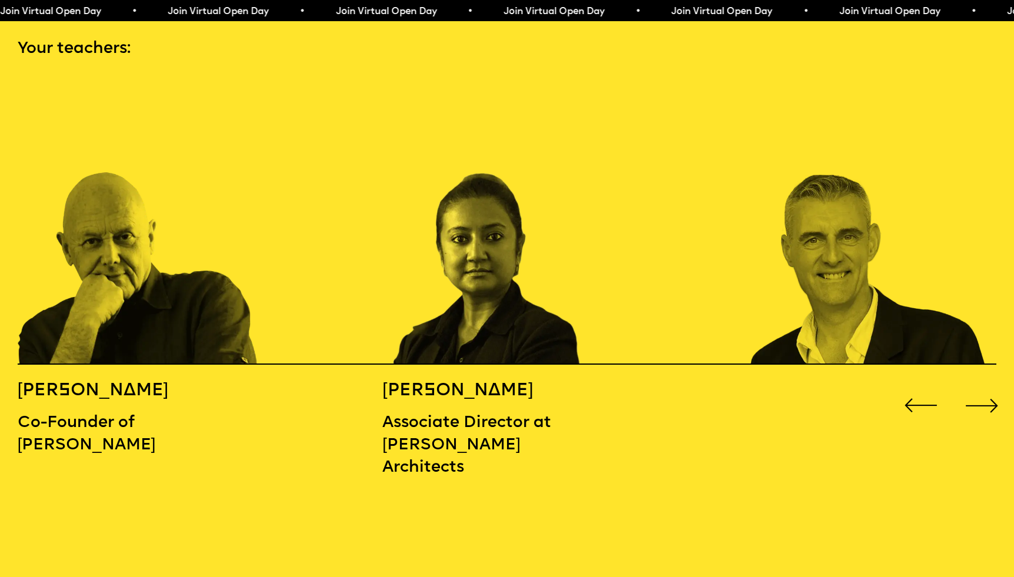
click at [989, 385] on div "Next slide" at bounding box center [982, 405] width 41 height 41
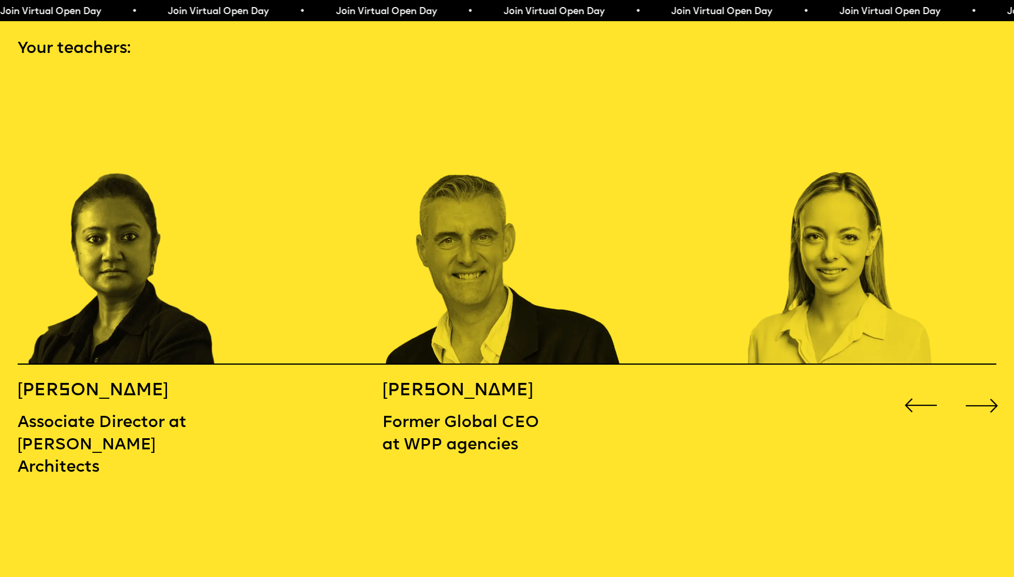
click at [989, 385] on div "Next slide" at bounding box center [982, 405] width 41 height 41
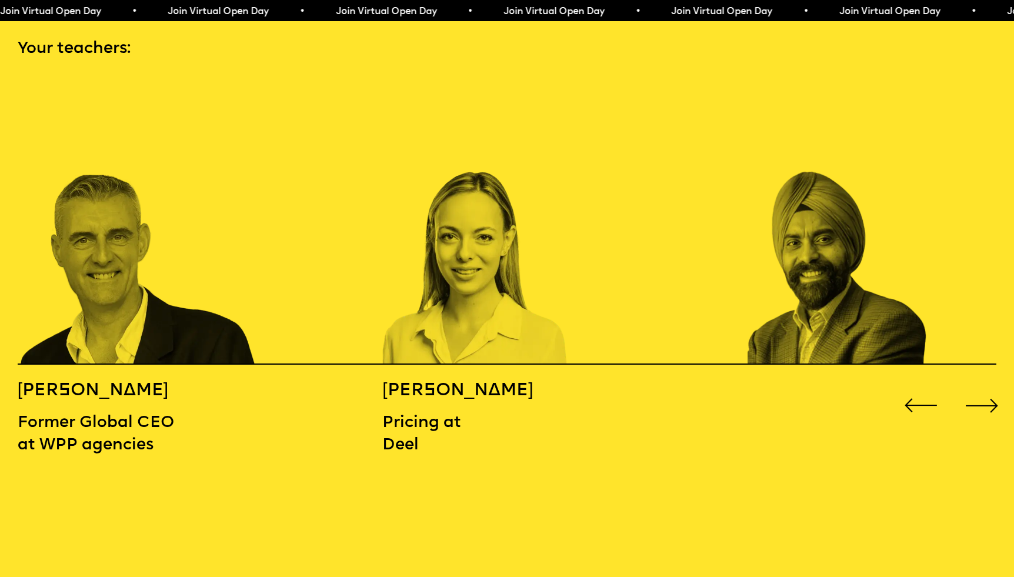
click at [989, 385] on div "Next slide" at bounding box center [982, 405] width 41 height 41
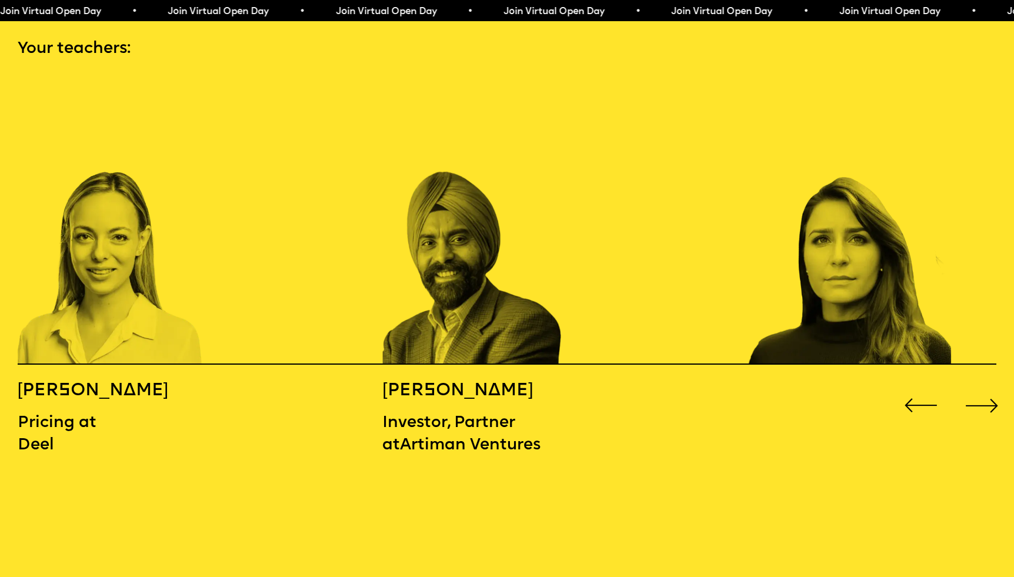
click at [989, 385] on div "Next slide" at bounding box center [982, 405] width 41 height 41
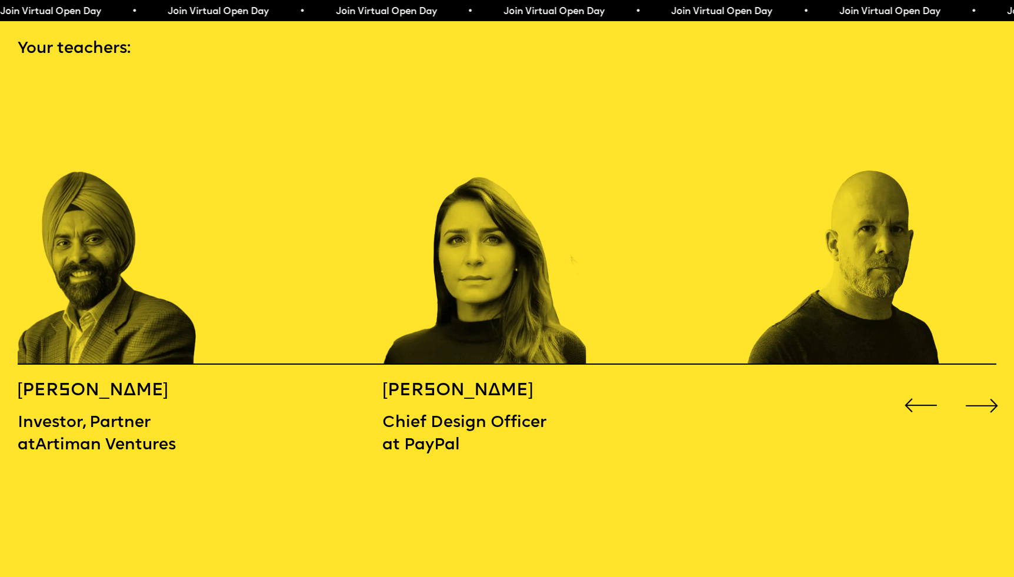
click at [989, 385] on div "Next slide" at bounding box center [982, 405] width 41 height 41
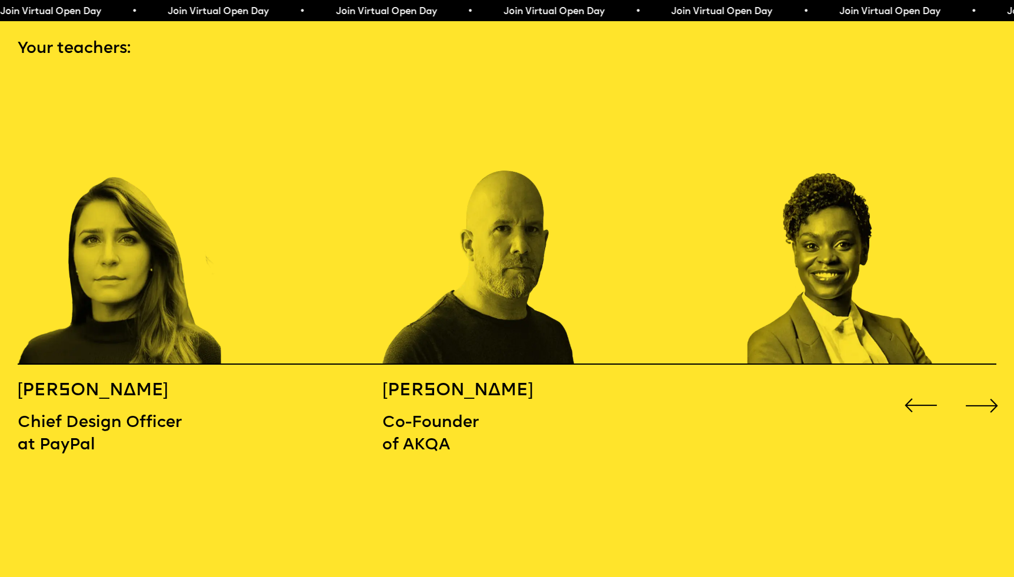
click at [989, 385] on div "Next slide" at bounding box center [982, 405] width 41 height 41
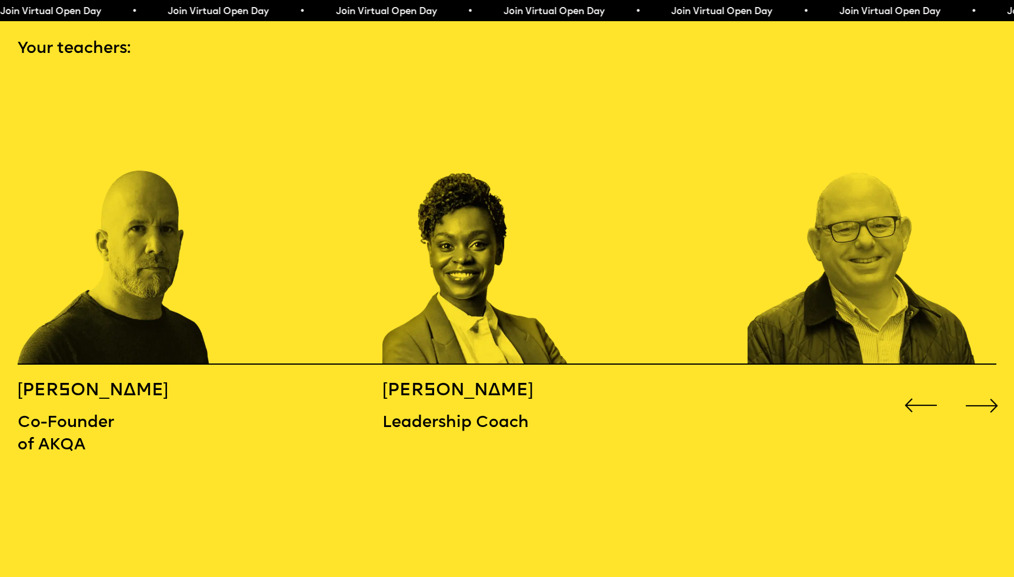
click at [989, 385] on div "Next slide" at bounding box center [982, 405] width 41 height 41
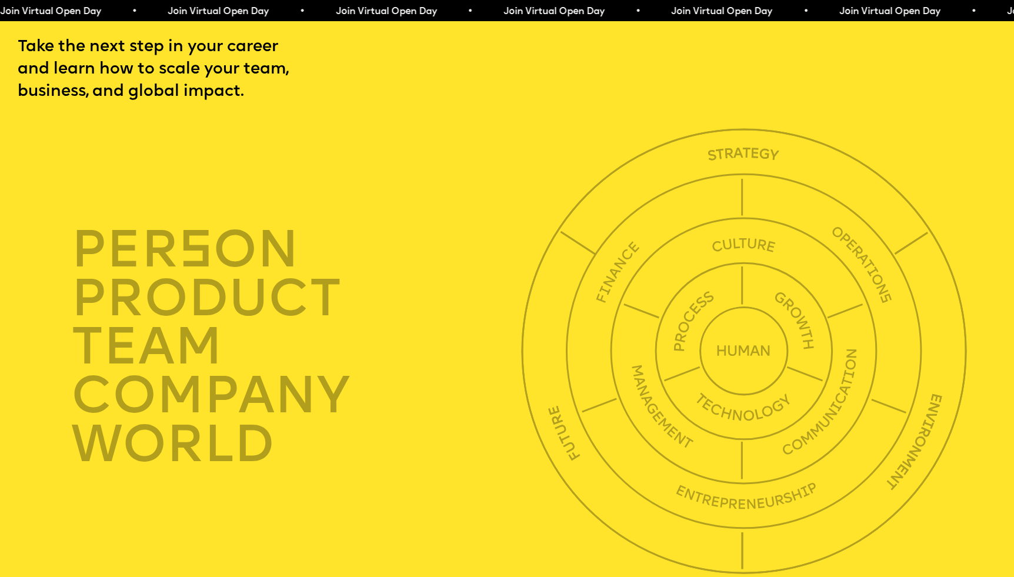
scroll to position [3539, 0]
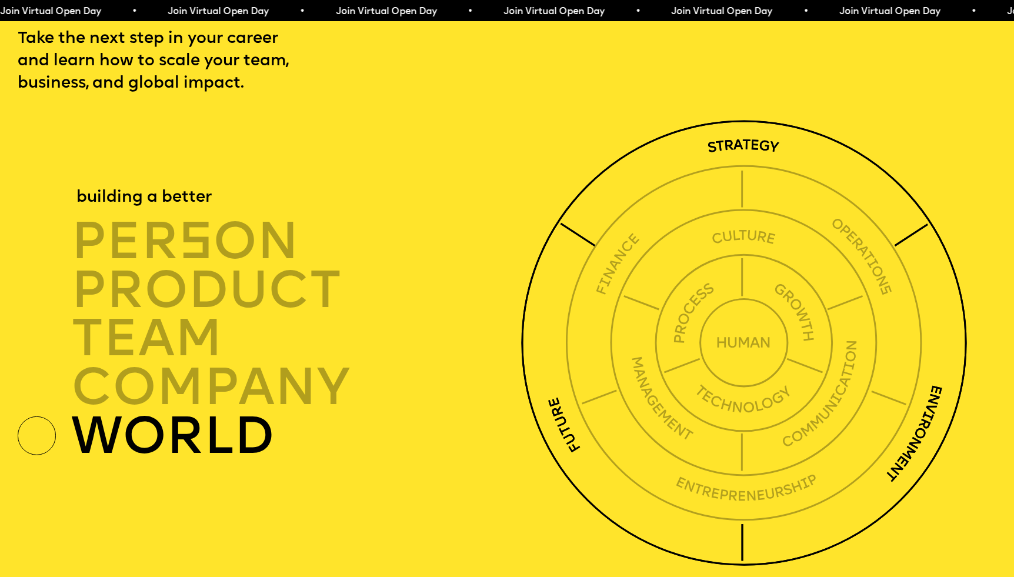
click at [172, 412] on div "world" at bounding box center [299, 436] width 456 height 49
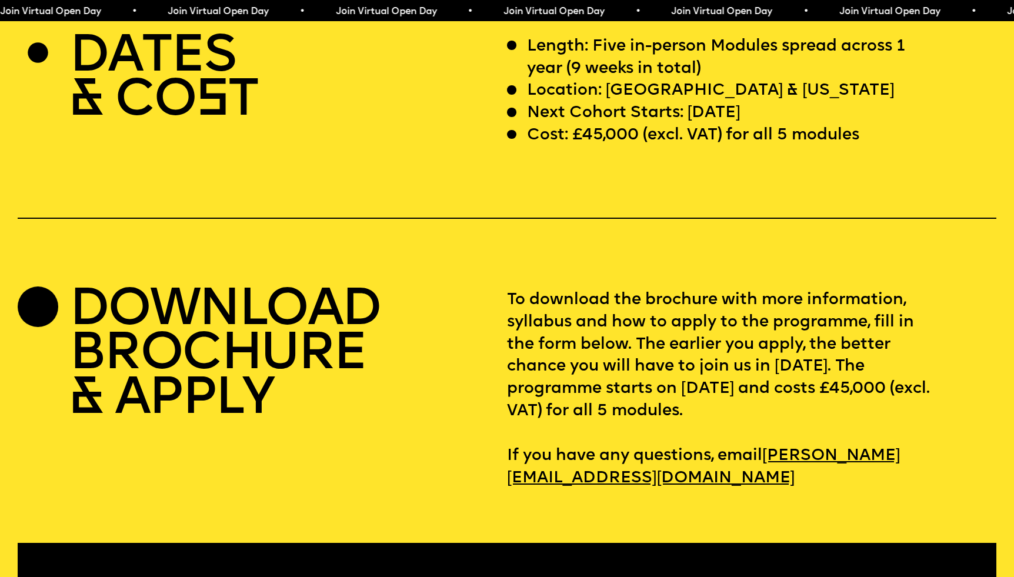
scroll to position [4211, 0]
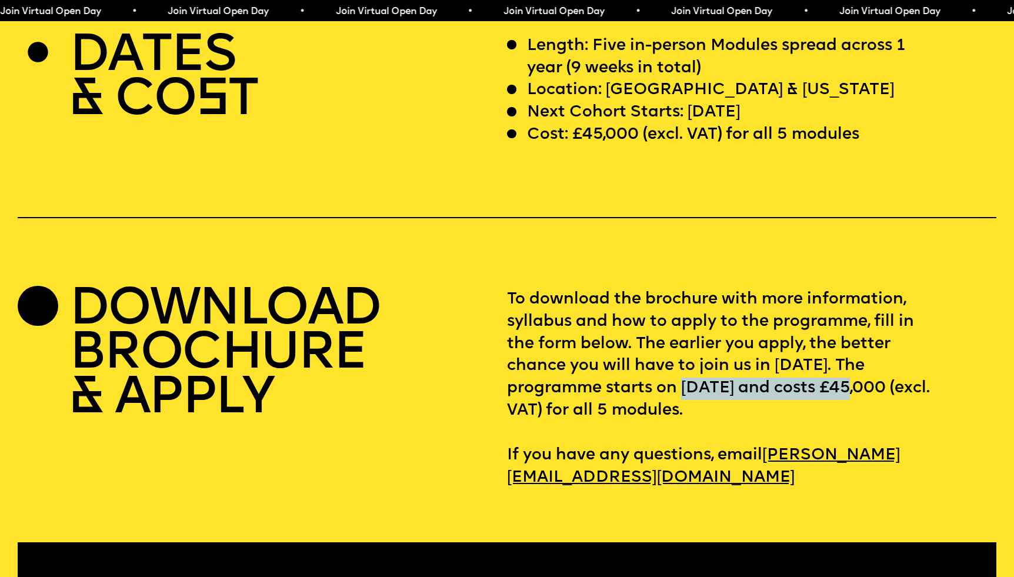
drag, startPoint x: 697, startPoint y: 337, endPoint x: 892, endPoint y: 337, distance: 194.7
click at [889, 337] on p "To download the brochure with more information, syllabus and how to apply to th…" at bounding box center [751, 389] width 489 height 201
click at [892, 337] on p "To download the brochure with more information, syllabus and how to apply to th…" at bounding box center [751, 389] width 489 height 201
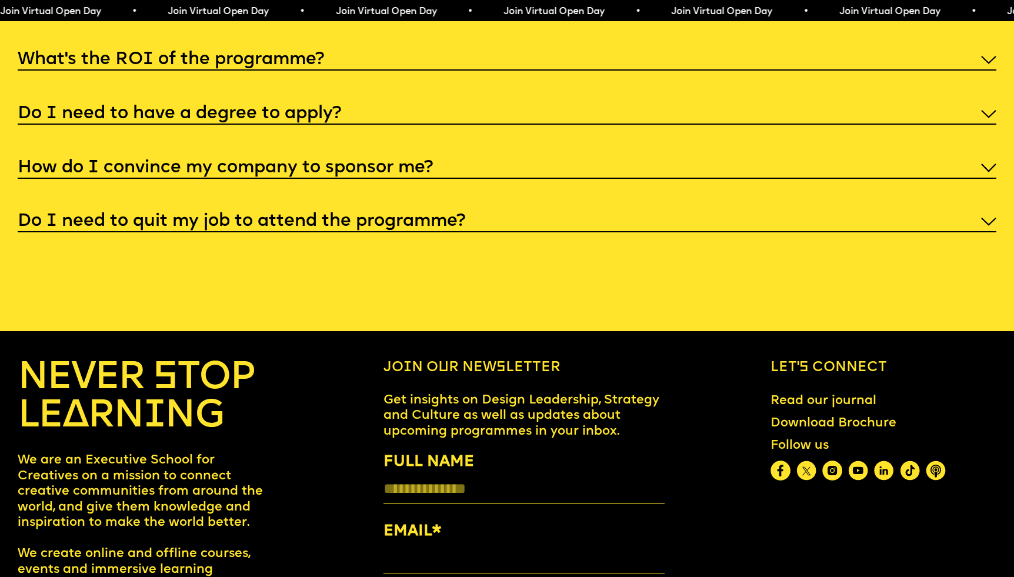
scroll to position [5177, 0]
